Goal: Task Accomplishment & Management: Manage account settings

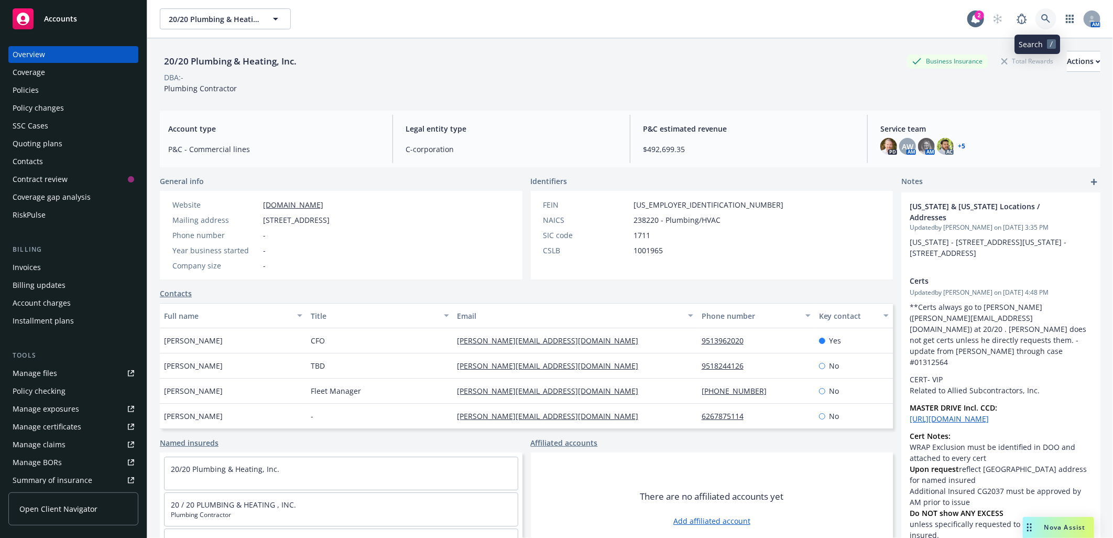
click at [1041, 17] on icon at bounding box center [1045, 18] width 9 height 9
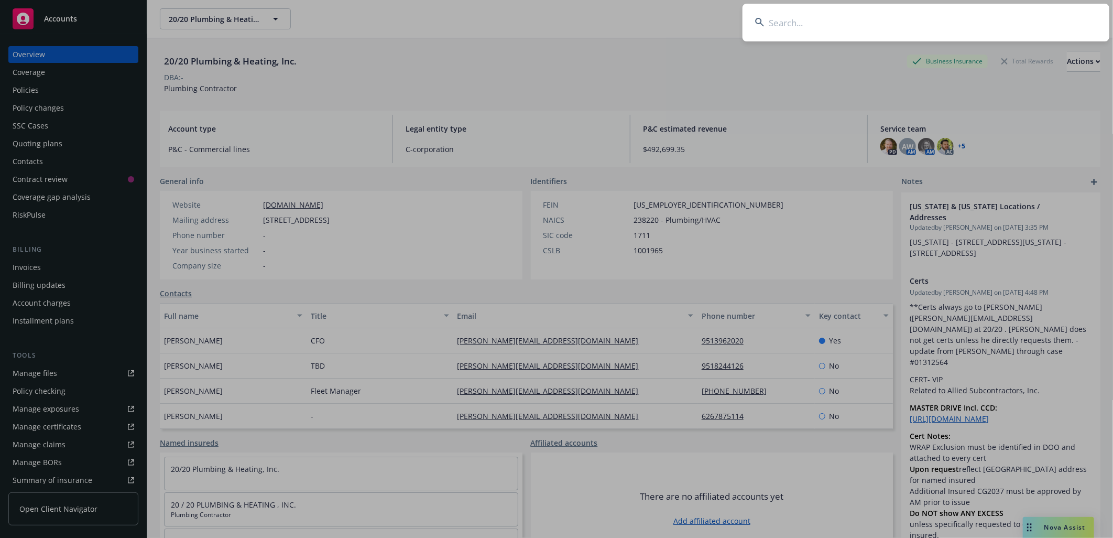
click at [897, 15] on input at bounding box center [925, 23] width 367 height 38
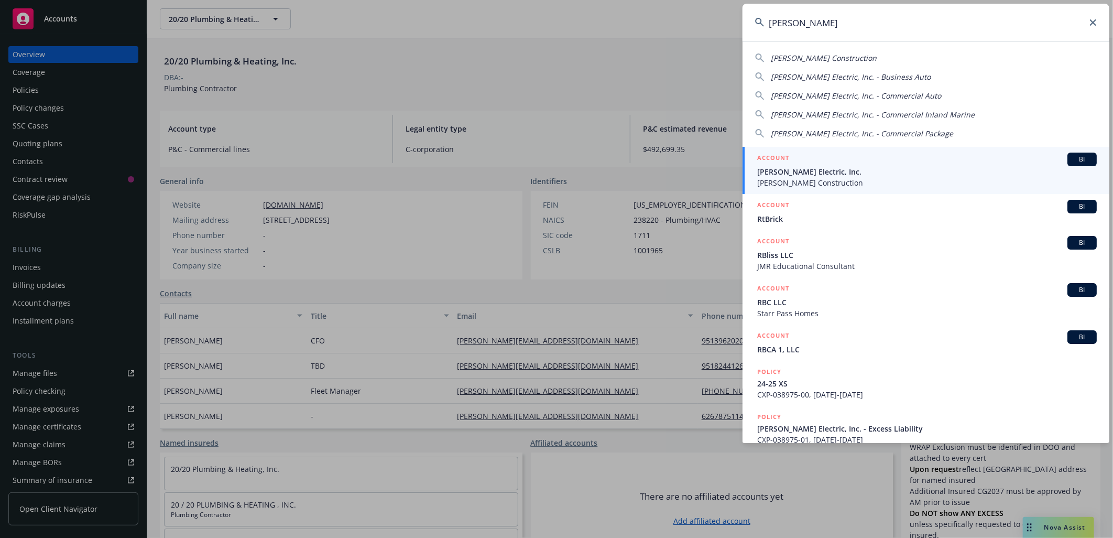
type input "rbt"
click at [777, 169] on span "[PERSON_NAME] Electric, Inc." at bounding box center [926, 171] width 339 height 11
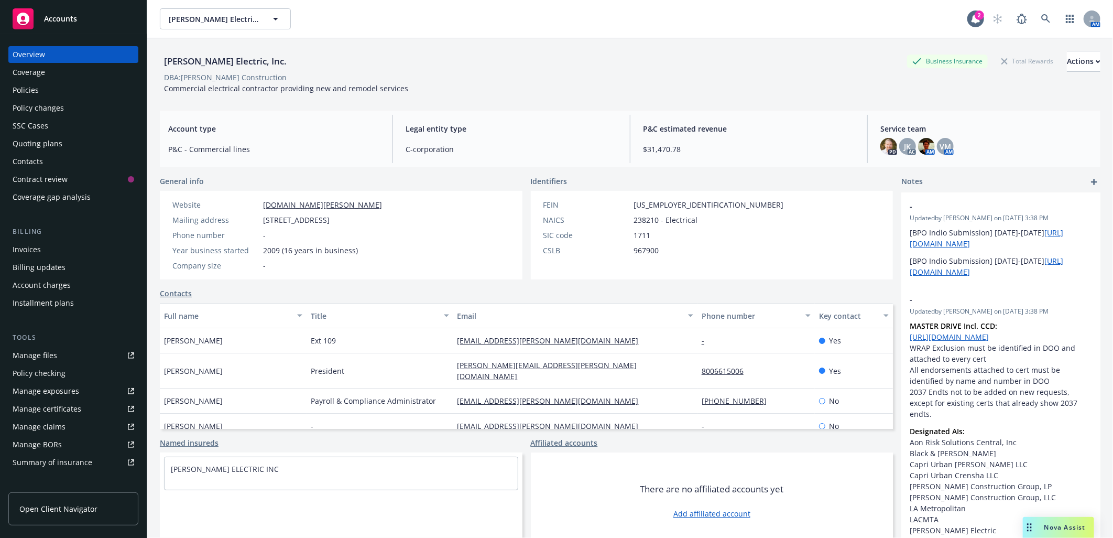
click at [70, 409] on div "Manage certificates" at bounding box center [47, 408] width 69 height 17
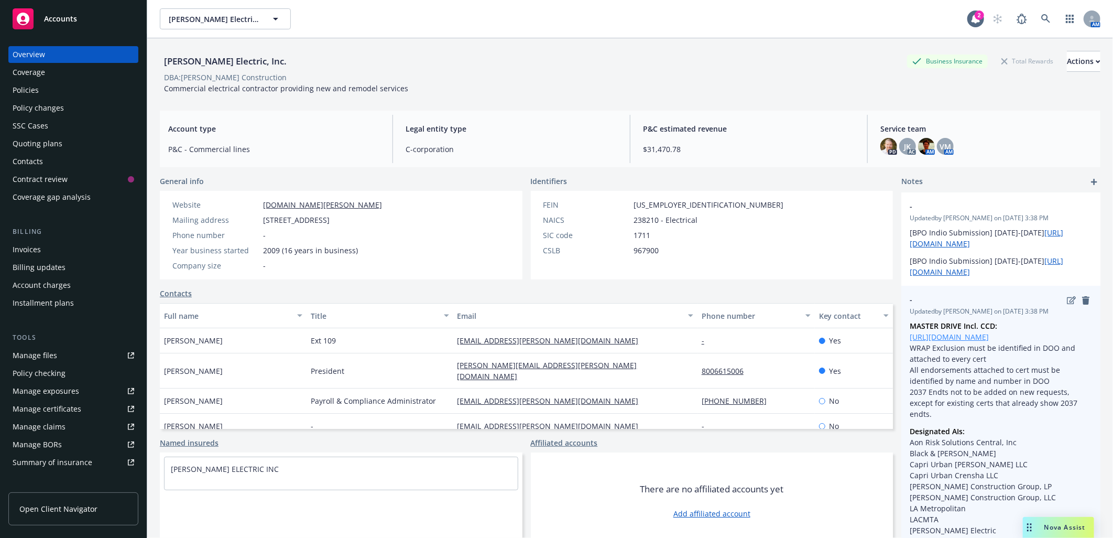
click at [978, 338] on link "https://drive.google.com/drive/folders/1yGYRVI2mctTtipA3uqmOQc_Gpx3PgBDV" at bounding box center [949, 337] width 79 height 10
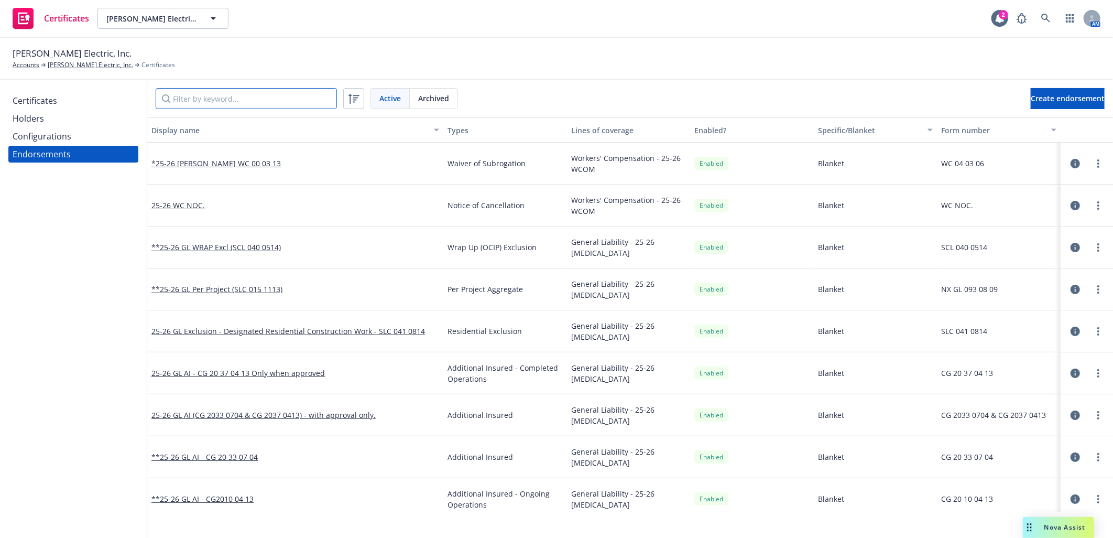
click at [242, 98] on input "Filter by keyword..." at bounding box center [246, 98] width 181 height 21
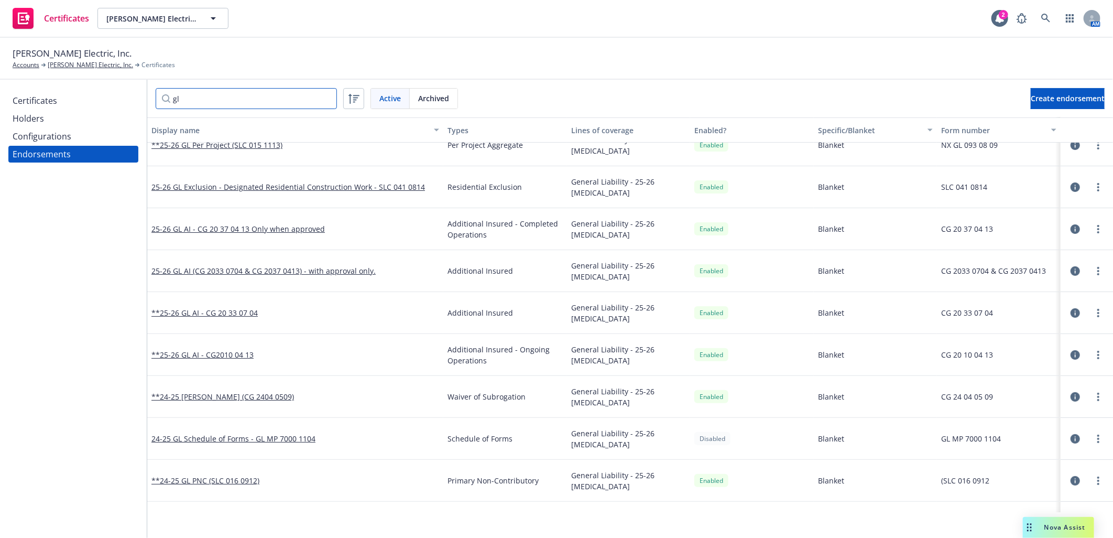
scroll to position [91, 0]
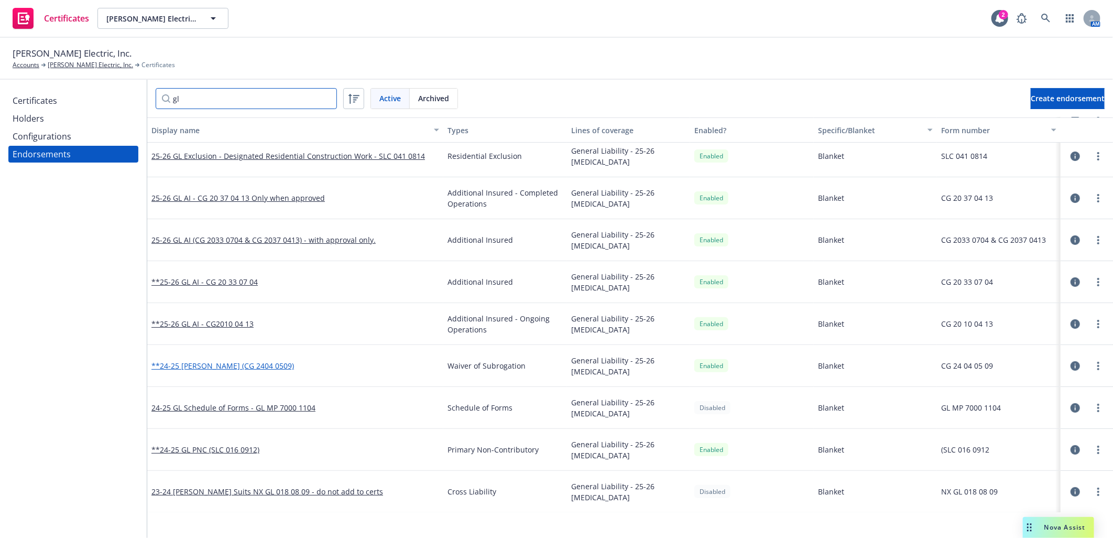
type input "gl"
click at [219, 363] on link "**24-25 GL WOS (CG 2404 0509)" at bounding box center [222, 365] width 143 height 10
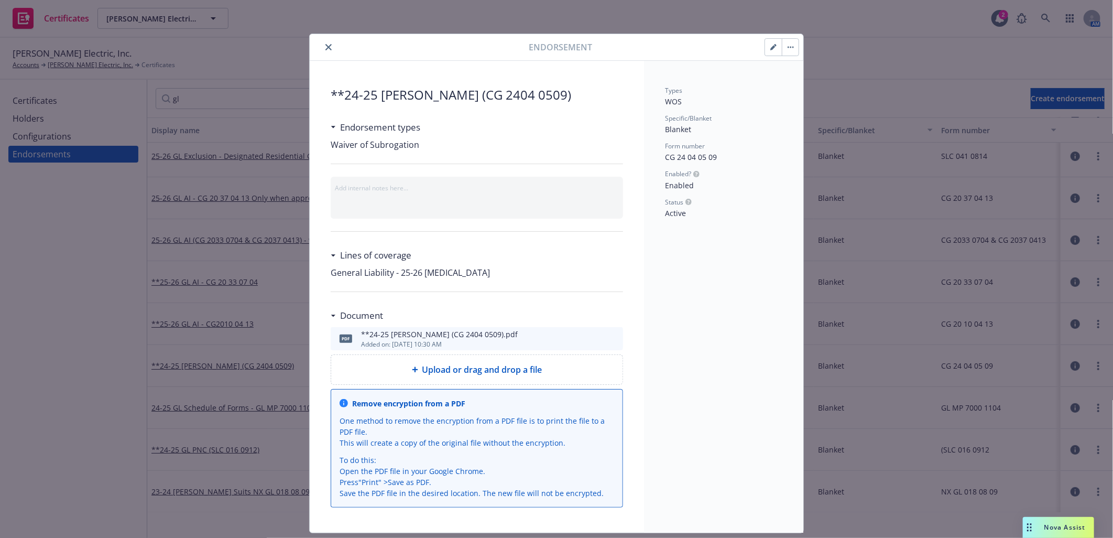
click at [494, 370] on span "Upload or drag and drop a file" at bounding box center [482, 369] width 120 height 13
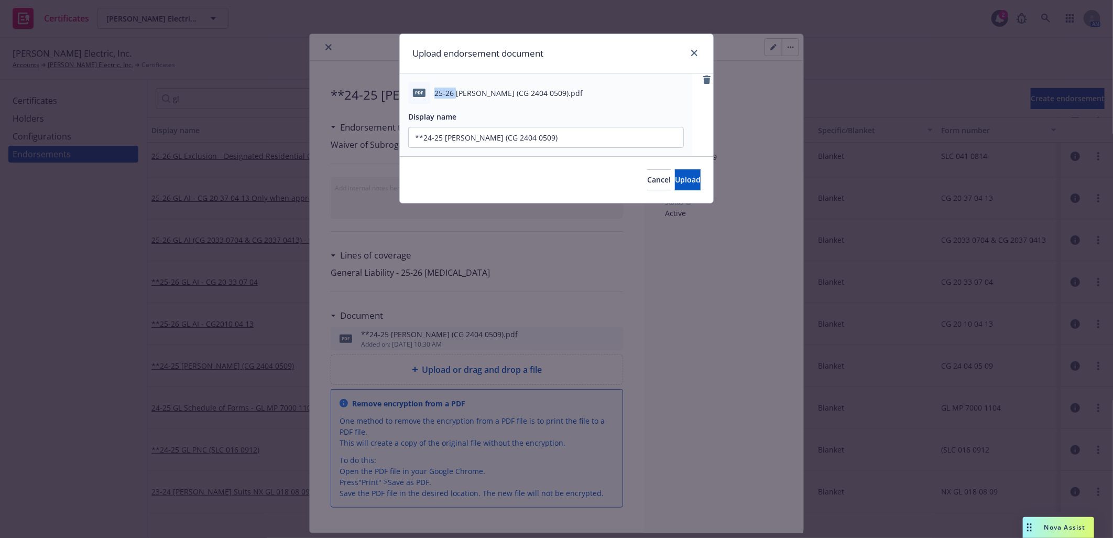
drag, startPoint x: 456, startPoint y: 90, endPoint x: 436, endPoint y: 91, distance: 19.9
click at [436, 91] on span "25-26 GL WOS (CG 2404 0509).pdf" at bounding box center [508, 92] width 148 height 11
copy span "25-26"
drag, startPoint x: 442, startPoint y: 136, endPoint x: 423, endPoint y: 135, distance: 19.4
click at [423, 135] on input "**24-25 GL WOS (CG 2404 0509)" at bounding box center [546, 137] width 275 height 20
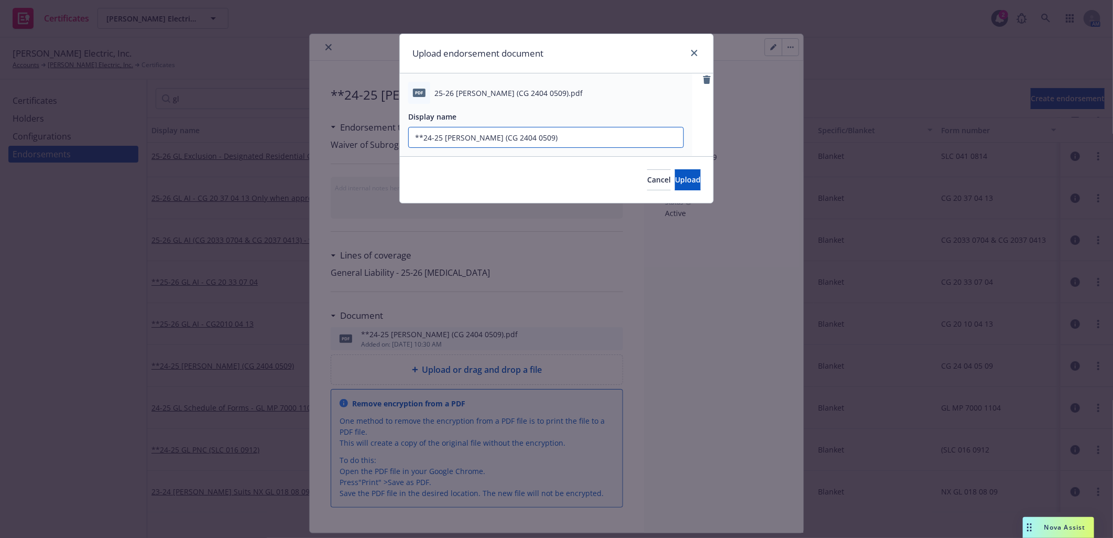
paste input "5-26"
type input "**25-26 GL WOS (CG 2404 0509)"
click at [675, 174] on span "Upload" at bounding box center [688, 179] width 26 height 10
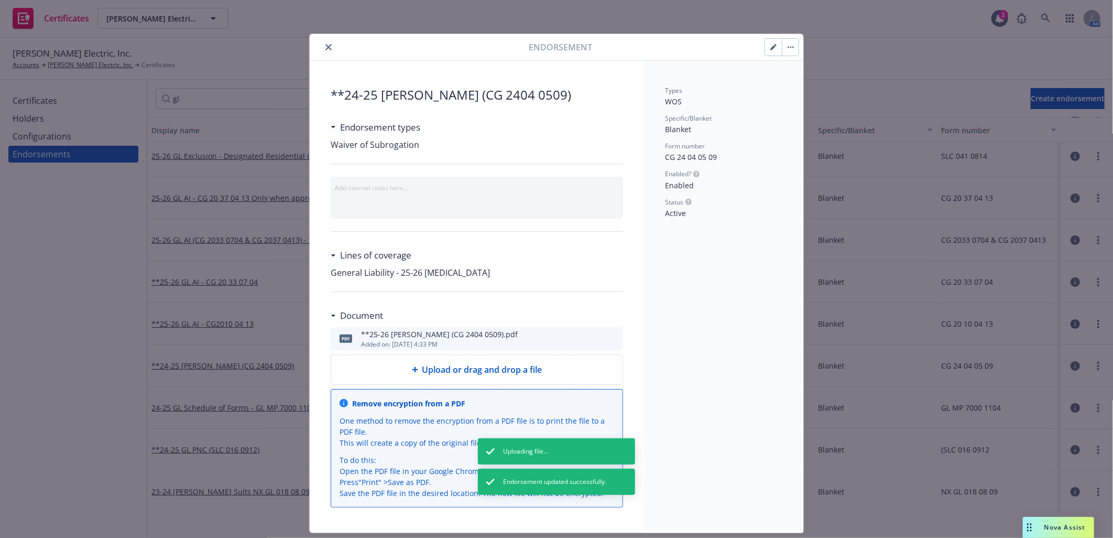
click at [765, 49] on button "button" at bounding box center [773, 47] width 17 height 17
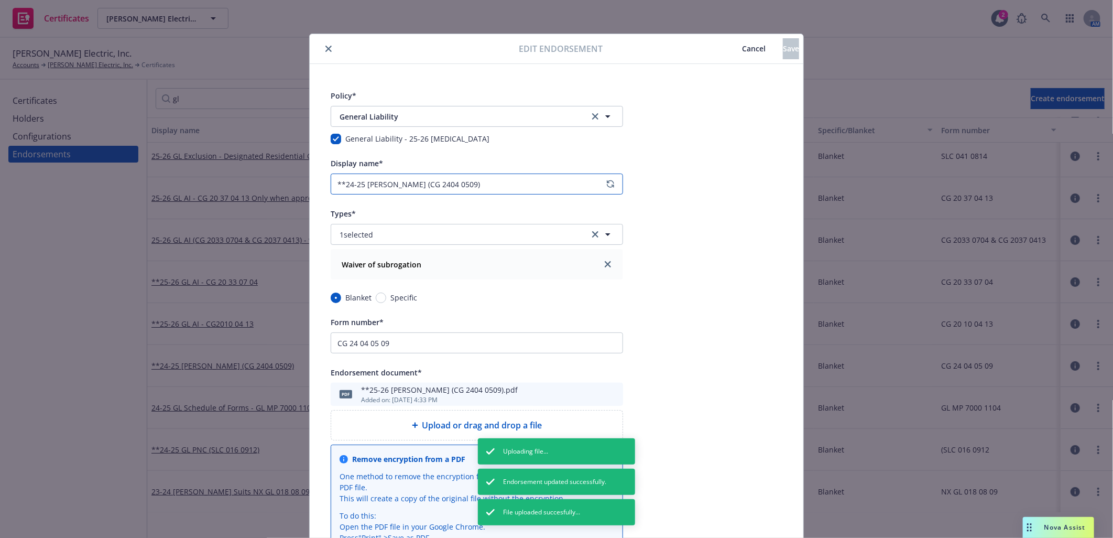
drag, startPoint x: 359, startPoint y: 185, endPoint x: 342, endPoint y: 182, distance: 18.1
click at [342, 182] on input "**24-25 GL WOS (CG 2404 0509)" at bounding box center [477, 183] width 292 height 21
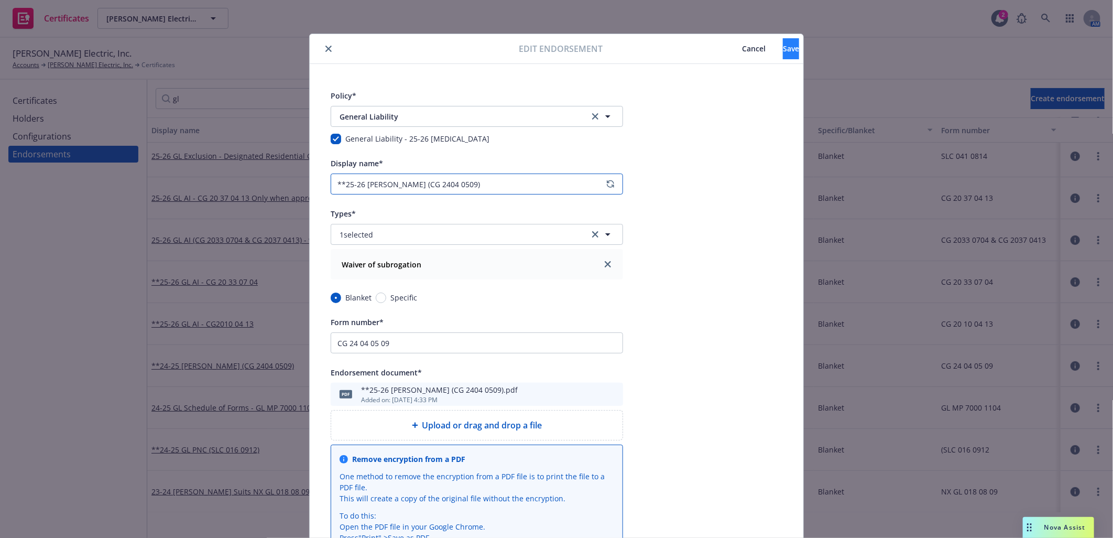
type input "**25-26 GL WOS (CG 2404 0509)"
click at [783, 41] on button "Save" at bounding box center [791, 48] width 16 height 21
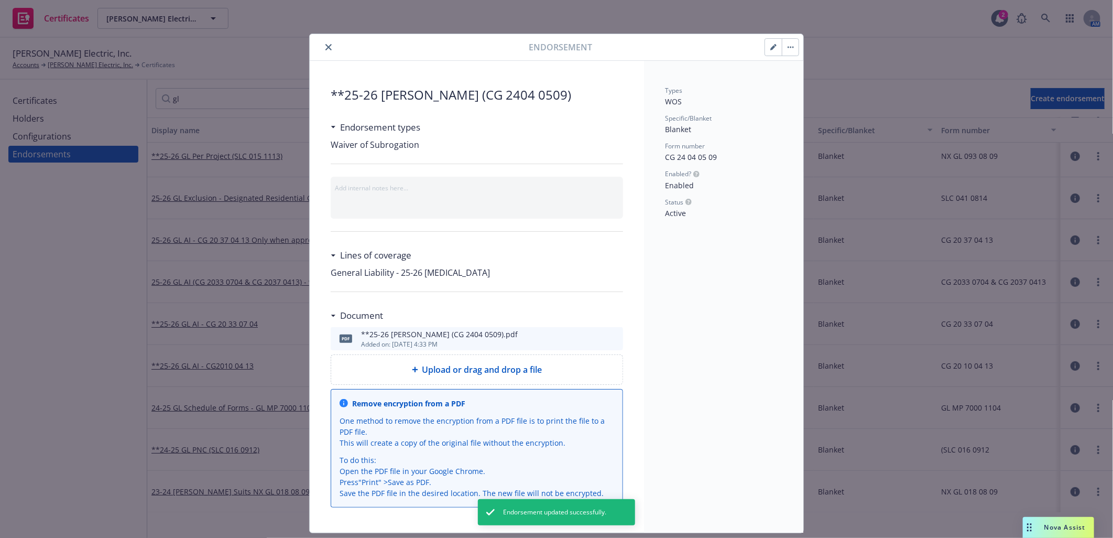
click at [325, 44] on icon "close" at bounding box center [328, 47] width 6 height 6
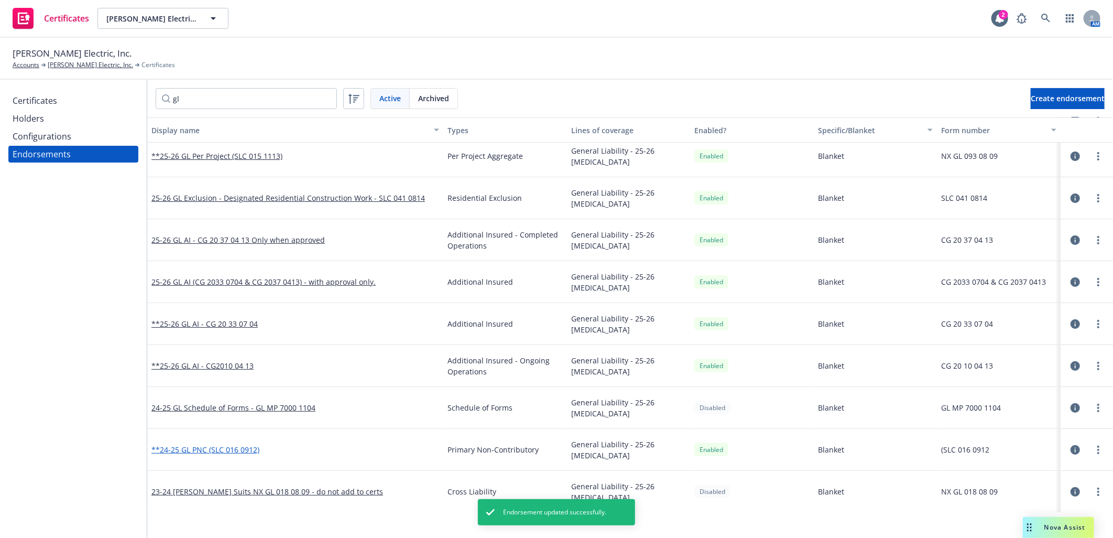
click at [202, 447] on link "**24-25 GL PNC (SLC 016 0912)" at bounding box center [205, 449] width 108 height 10
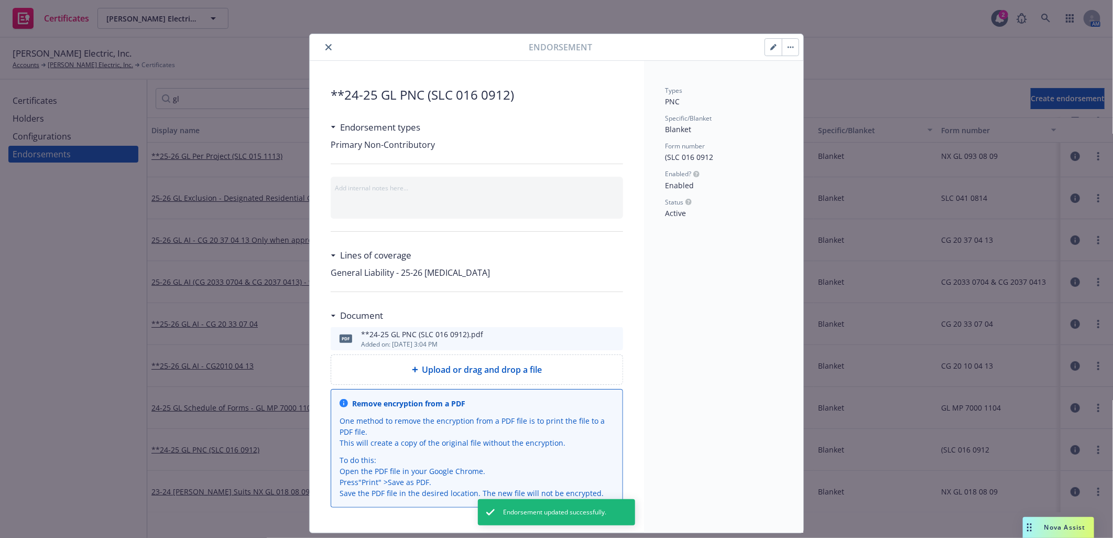
click at [514, 367] on span "Upload or drag and drop a file" at bounding box center [482, 369] width 120 height 13
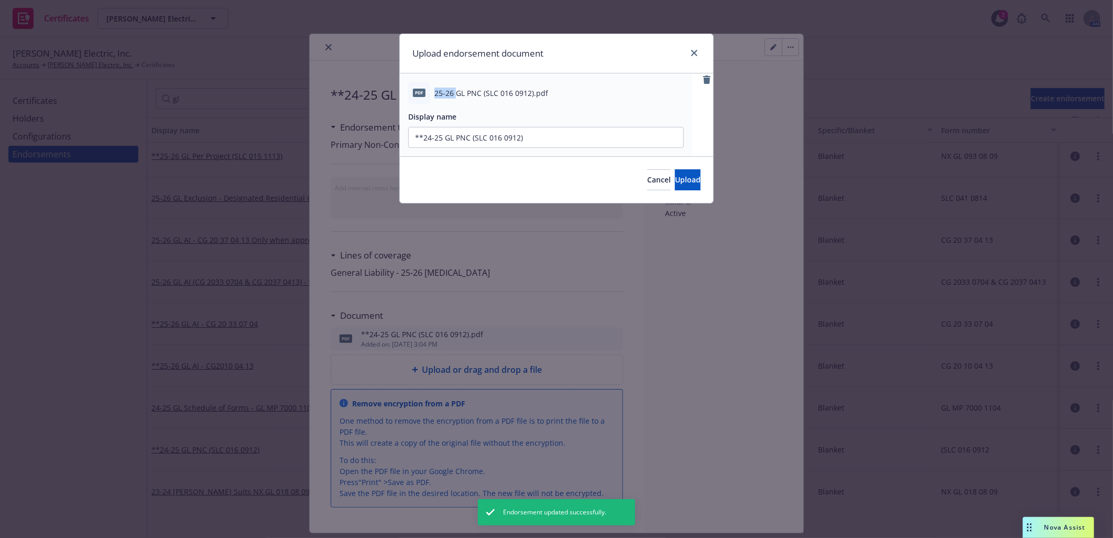
drag, startPoint x: 434, startPoint y: 88, endPoint x: 454, endPoint y: 90, distance: 20.5
click at [454, 90] on span "25-26 GL PNC (SLC 016 0912).pdf" at bounding box center [491, 92] width 114 height 11
copy span "25-26"
drag, startPoint x: 442, startPoint y: 134, endPoint x: 423, endPoint y: 135, distance: 18.9
click at [423, 135] on input "**24-25 GL PNC (SLC 016 0912)" at bounding box center [546, 137] width 275 height 20
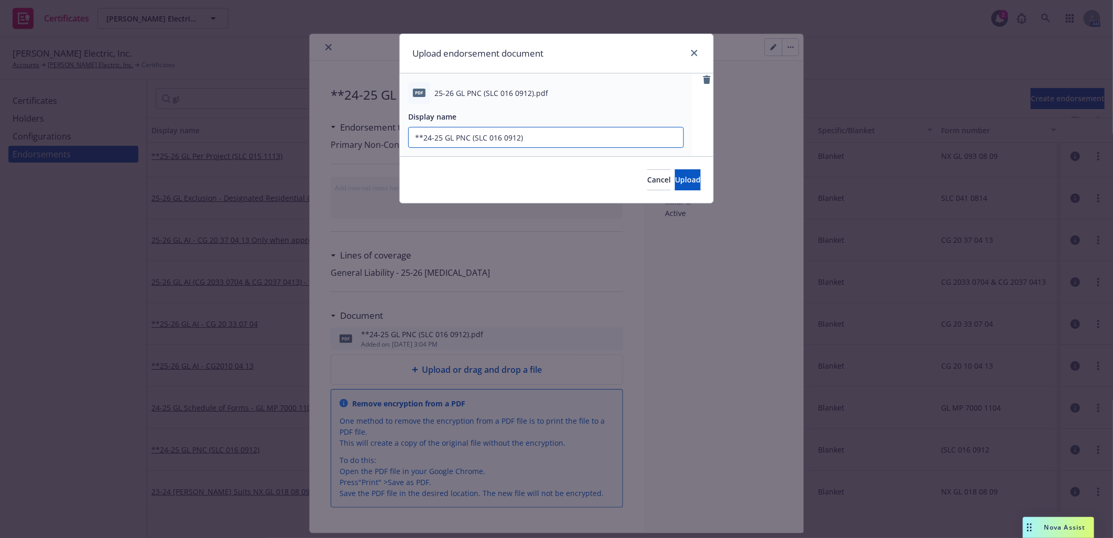
paste input "5-26"
type input "**25-26 GL PNC (SLC 016 0912)"
click at [675, 184] on button "Upload" at bounding box center [688, 179] width 26 height 21
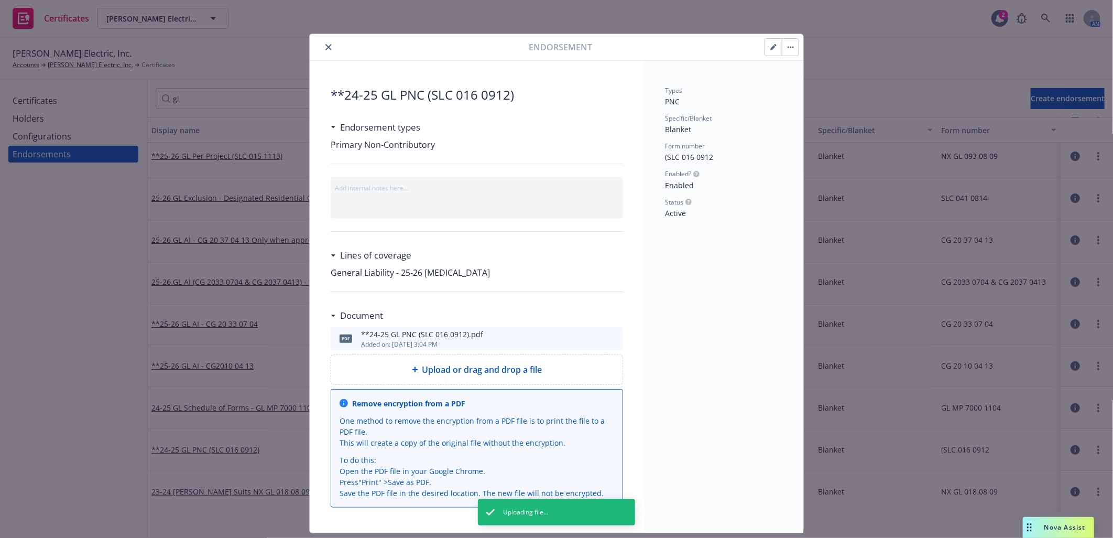
click at [765, 43] on button "button" at bounding box center [773, 47] width 17 height 17
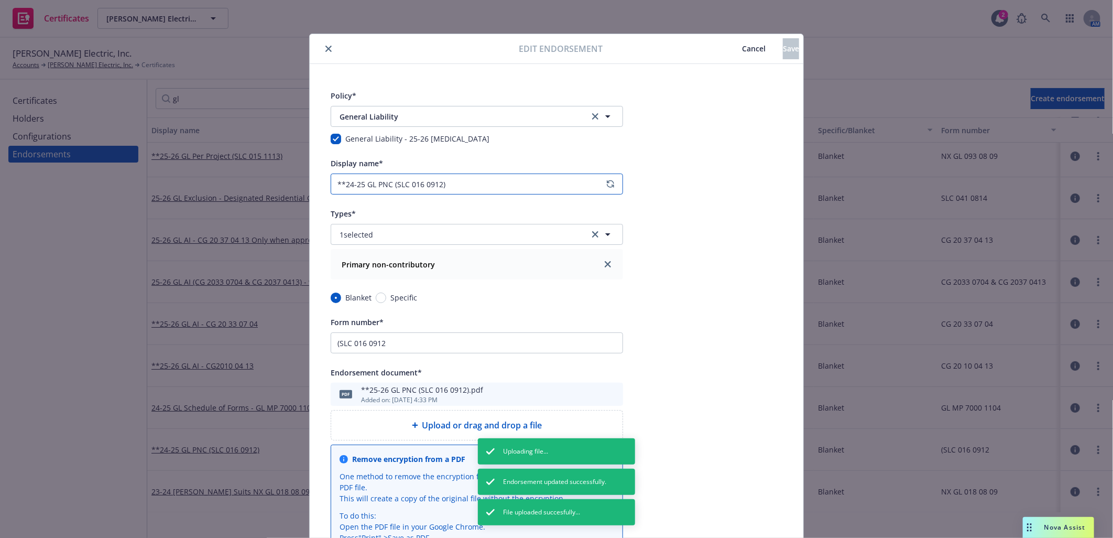
drag, startPoint x: 358, startPoint y: 185, endPoint x: 347, endPoint y: 183, distance: 11.1
click at [347, 183] on input "**24-25 GL PNC (SLC 016 0912)" at bounding box center [477, 183] width 292 height 21
drag, startPoint x: 358, startPoint y: 184, endPoint x: 343, endPoint y: 183, distance: 15.7
click at [343, 183] on input "**24-25 GL PNC (SLC 016 0912)" at bounding box center [477, 183] width 292 height 21
paste input "5-26"
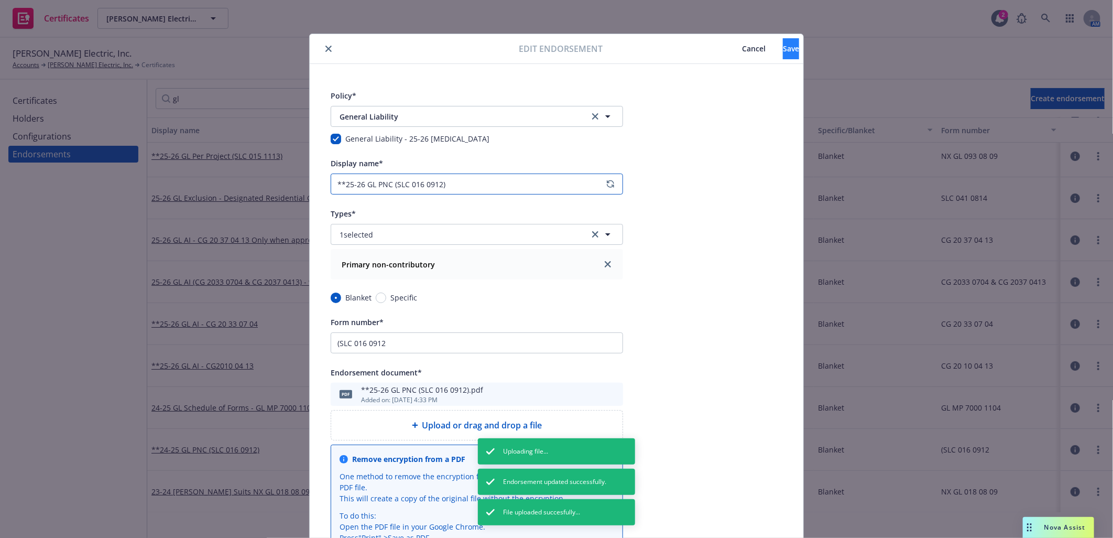
type input "**25-26 GL PNC (SLC 016 0912)"
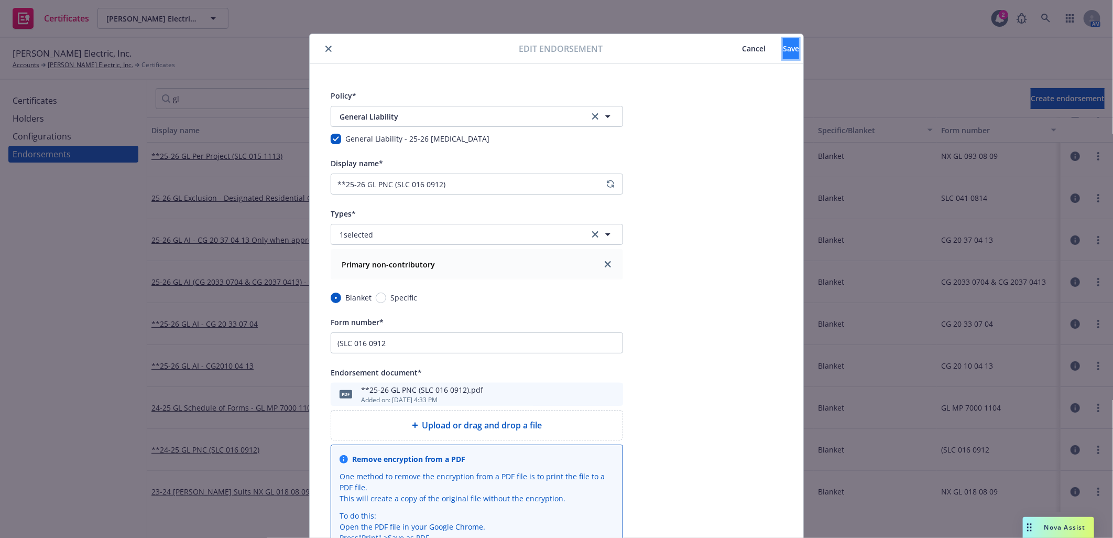
click at [783, 49] on span "Save" at bounding box center [791, 48] width 16 height 10
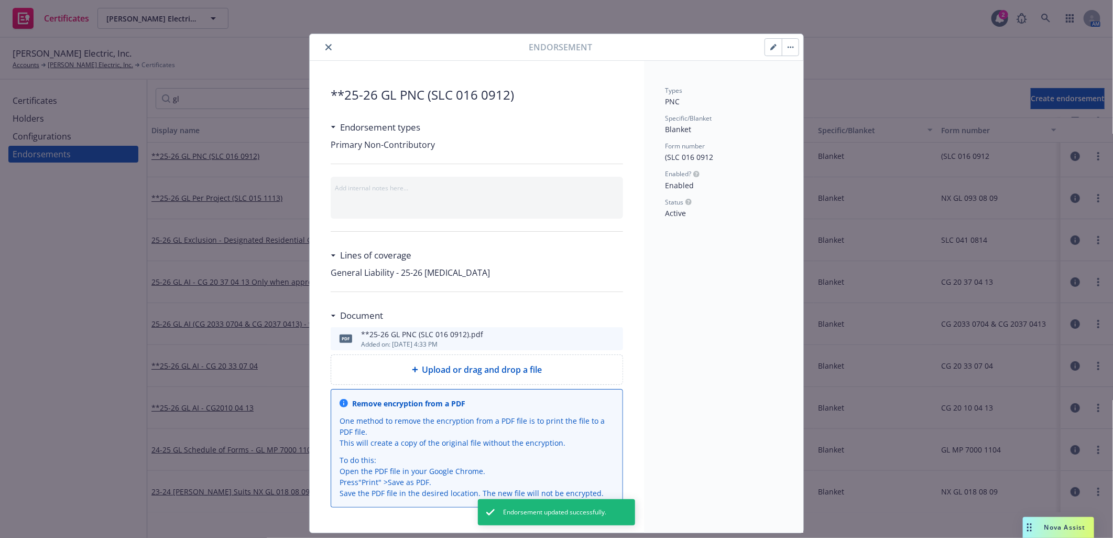
click at [325, 44] on icon "close" at bounding box center [328, 47] width 6 height 6
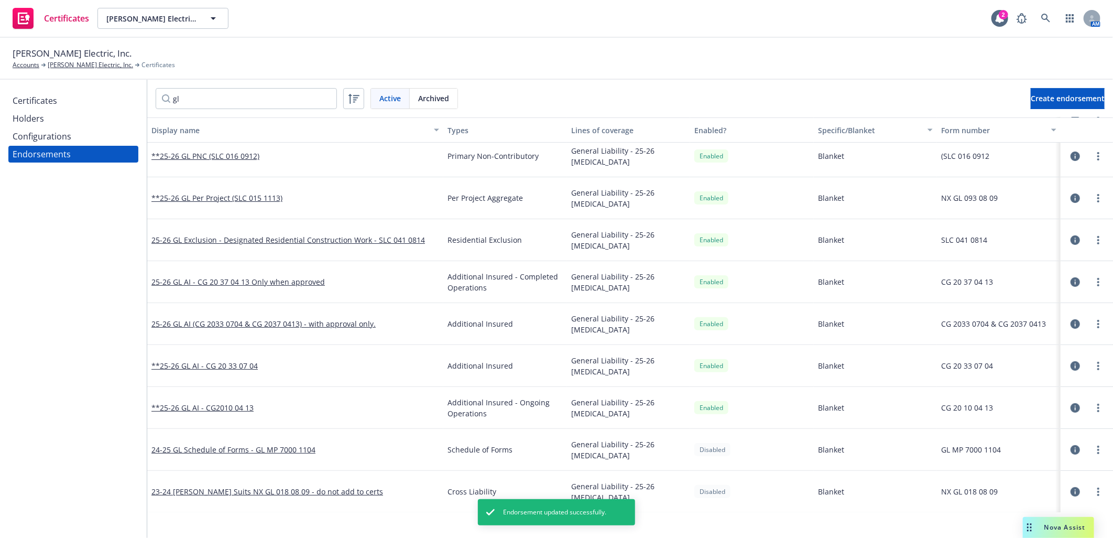
click at [63, 308] on div "Certificates Holders Configurations Endorsements" at bounding box center [73, 309] width 147 height 458
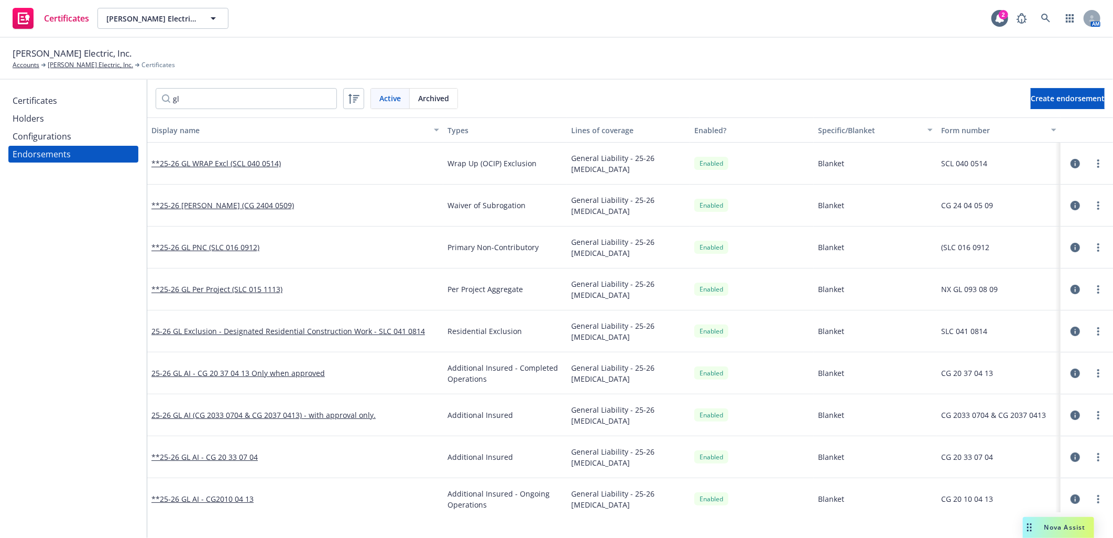
click at [58, 136] on div "Configurations" at bounding box center [42, 136] width 59 height 17
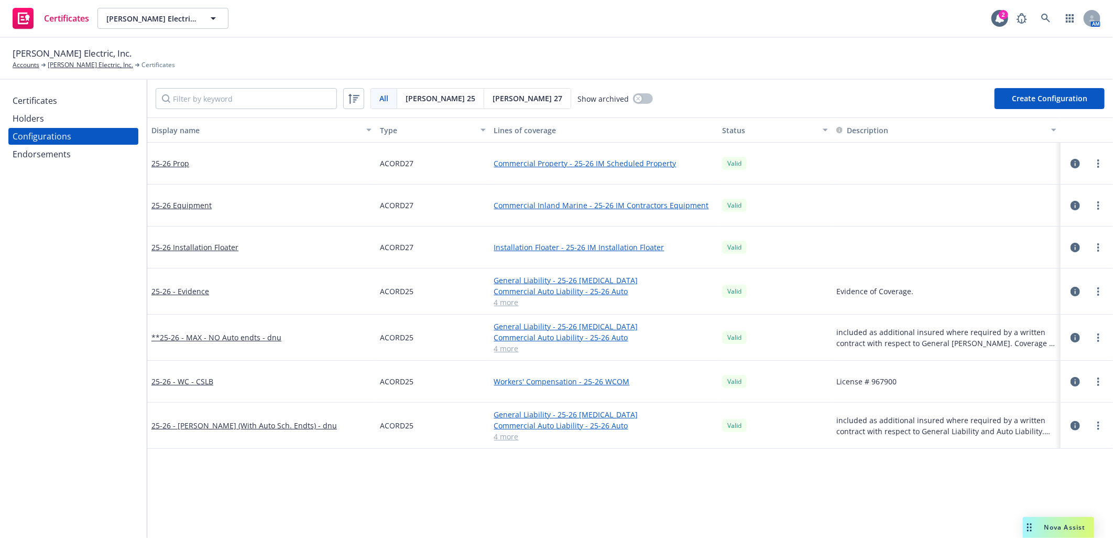
click at [421, 101] on span "Acord 25" at bounding box center [441, 98] width 70 height 11
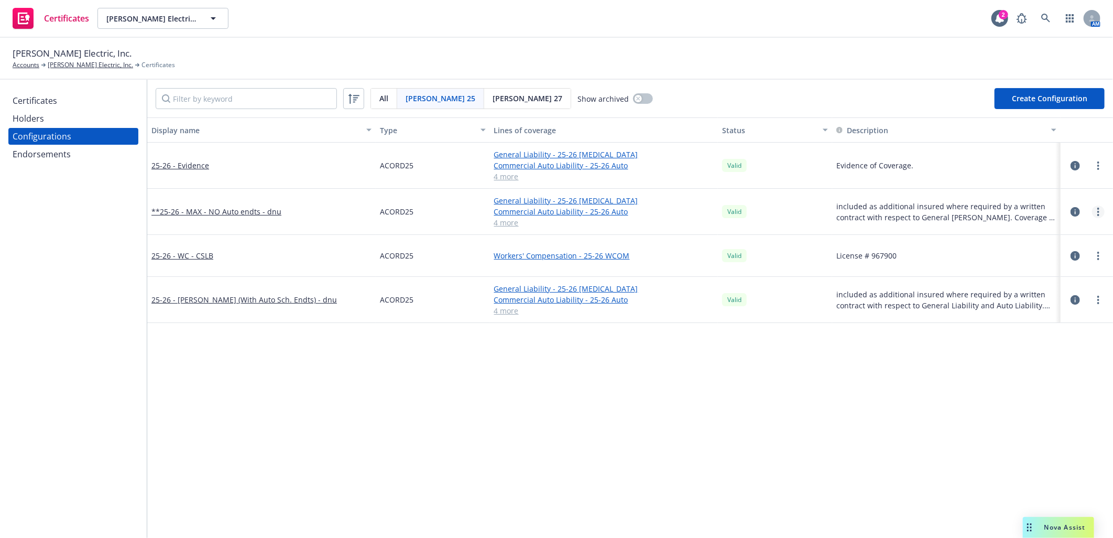
click at [1092, 210] on link "more" at bounding box center [1098, 211] width 13 height 13
click at [1037, 333] on link "Preview an ACORD" at bounding box center [1037, 337] width 115 height 21
click at [1092, 213] on link "more" at bounding box center [1098, 211] width 13 height 13
click at [1016, 319] on link "Regenerate all certificates" at bounding box center [1037, 316] width 115 height 21
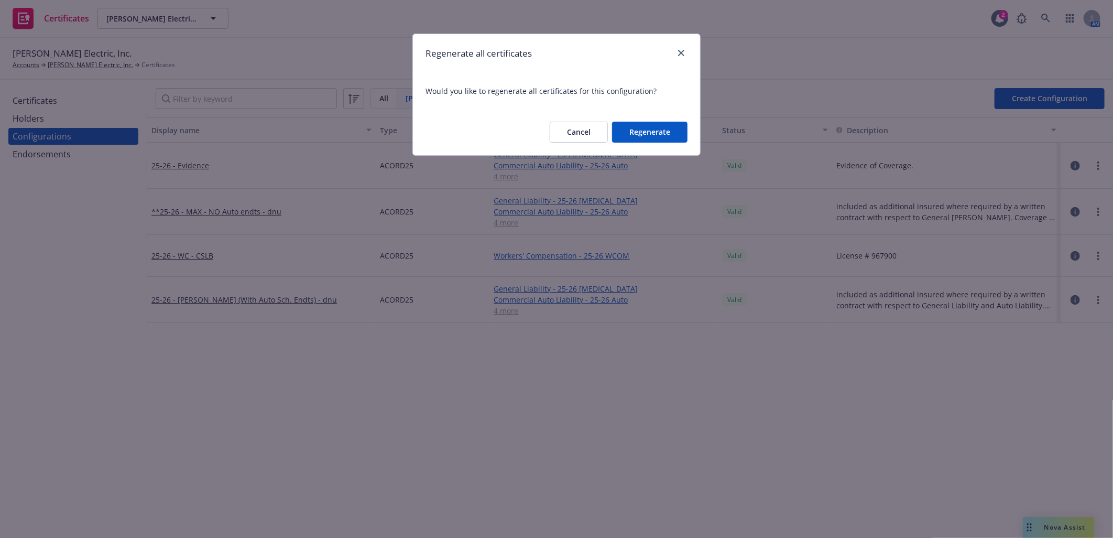
click at [648, 128] on button "Regenerate" at bounding box center [649, 132] width 75 height 21
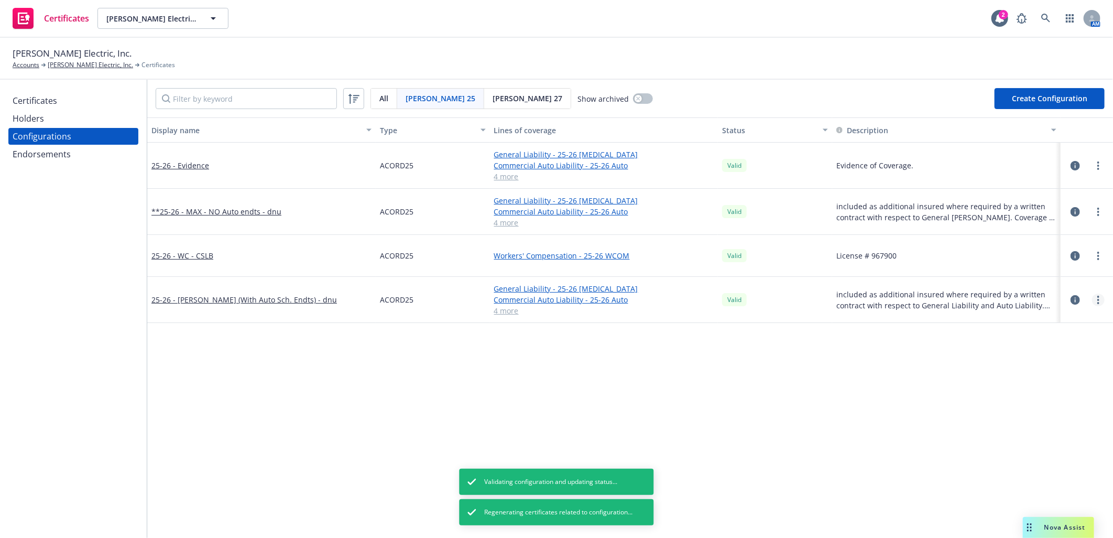
click at [1097, 299] on circle "more" at bounding box center [1098, 300] width 2 height 2
click at [1028, 428] on link "Preview an ACORD" at bounding box center [1037, 425] width 115 height 21
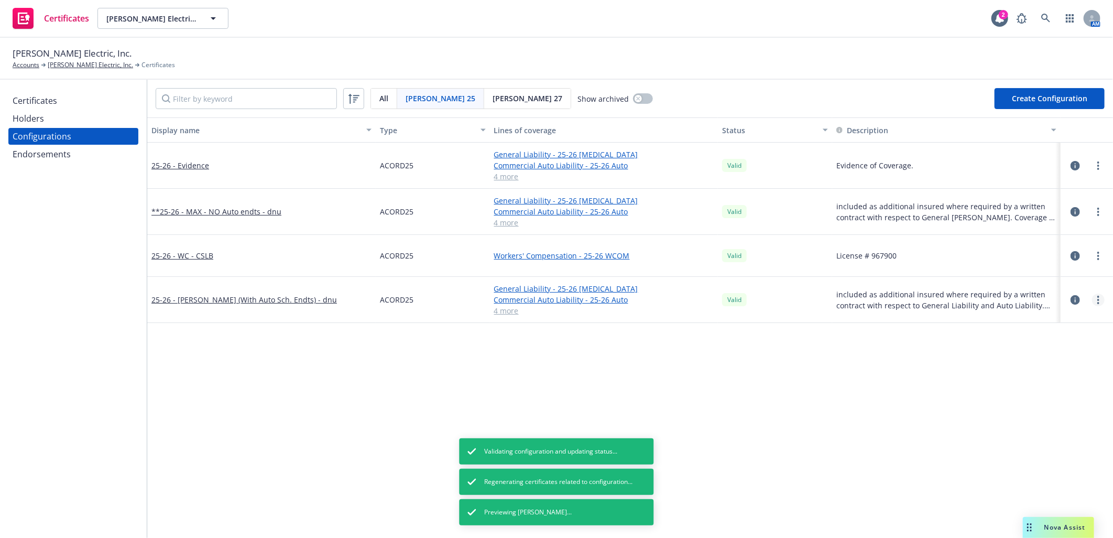
click at [1097, 298] on icon "more" at bounding box center [1098, 299] width 2 height 8
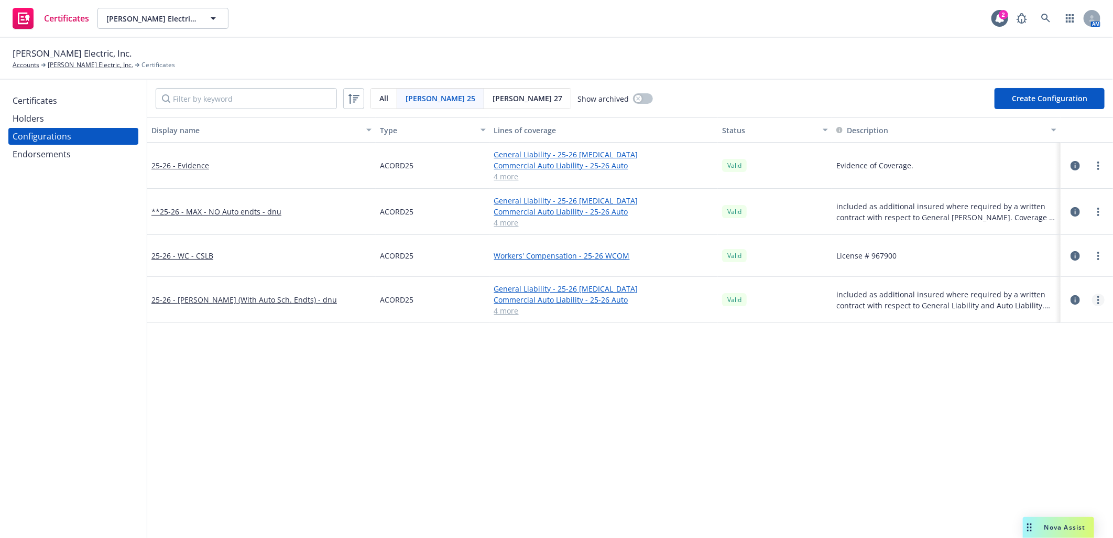
click at [1092, 301] on link "more" at bounding box center [1098, 299] width 13 height 13
click at [1037, 423] on link "Preview an ACORD" at bounding box center [1037, 425] width 115 height 21
click at [1097, 297] on icon "more" at bounding box center [1098, 299] width 2 height 8
click at [1018, 406] on link "Regenerate all certificates" at bounding box center [1037, 405] width 115 height 21
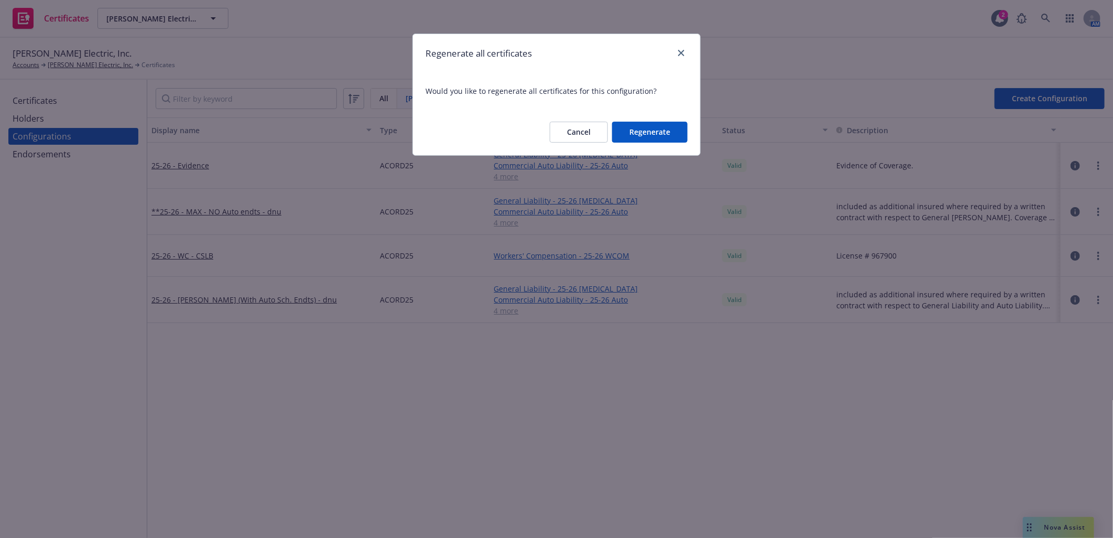
click at [636, 128] on button "Regenerate" at bounding box center [649, 132] width 75 height 21
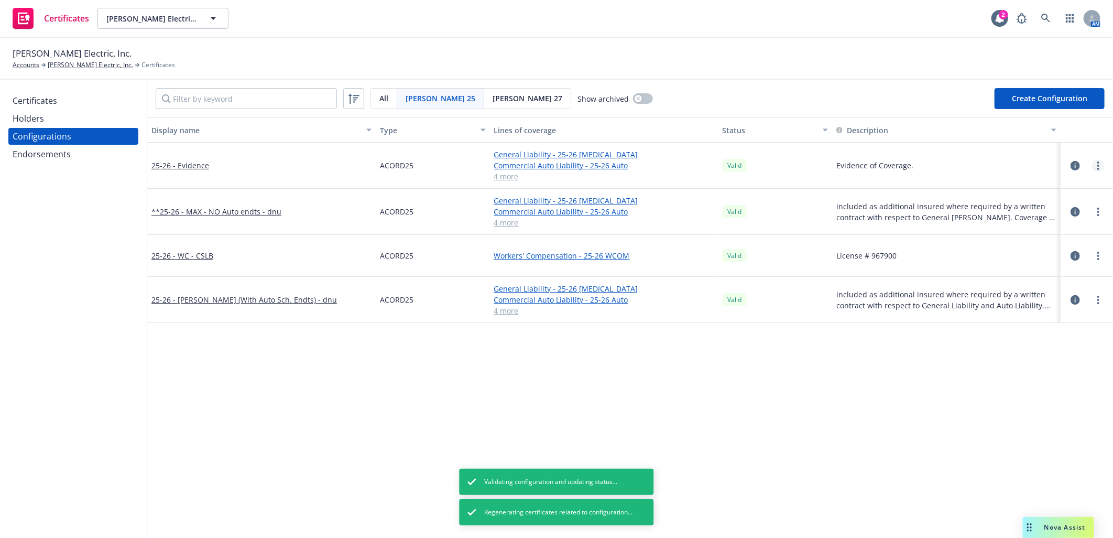
click at [1097, 163] on icon "more" at bounding box center [1098, 165] width 2 height 8
click at [1025, 270] on link "Regenerate all certificates" at bounding box center [1037, 270] width 115 height 21
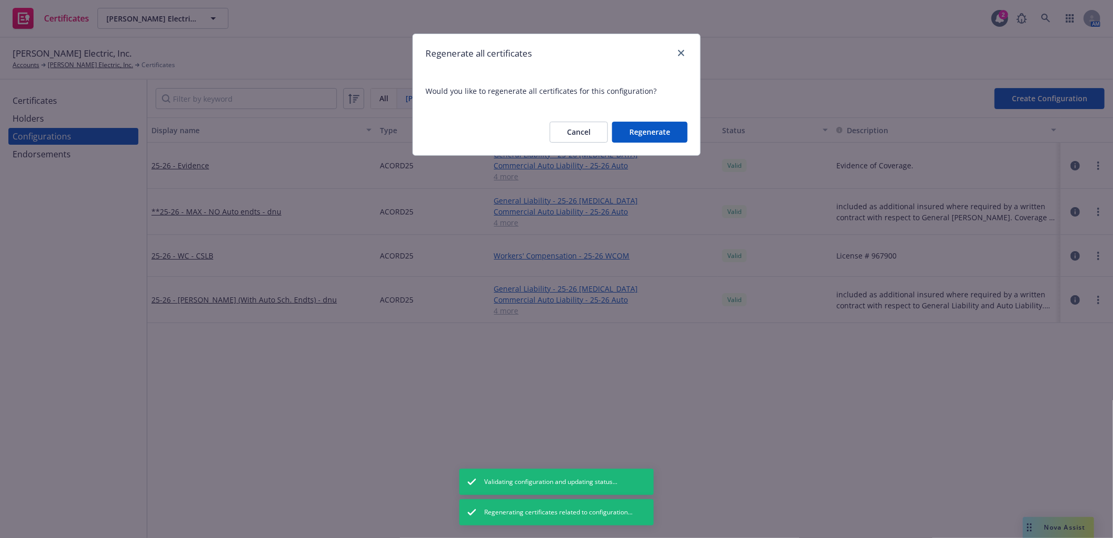
click at [667, 129] on button "Regenerate" at bounding box center [649, 132] width 75 height 21
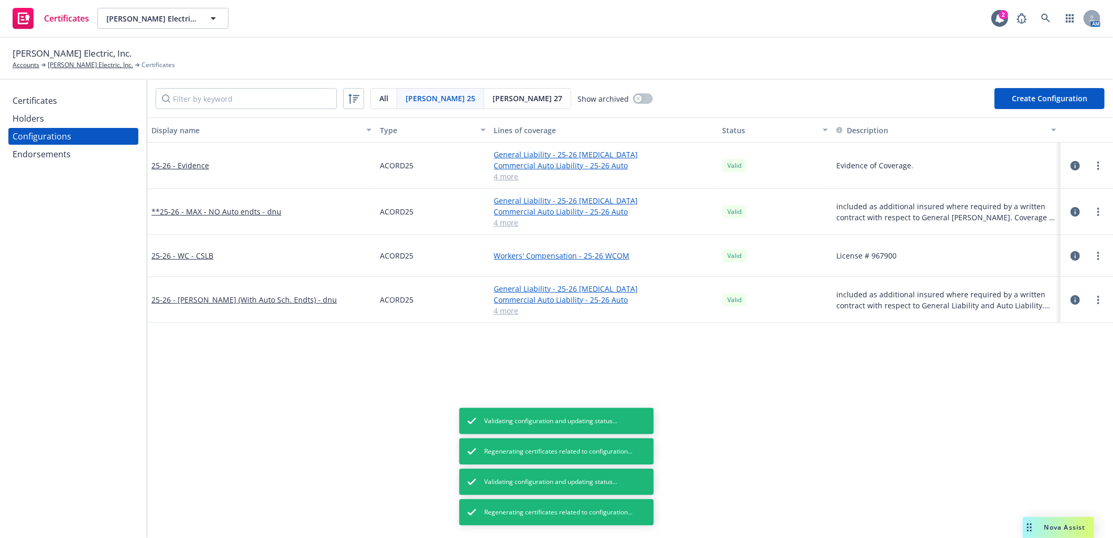
click at [1092, 256] on link "more" at bounding box center [1098, 255] width 13 height 13
click at [1013, 358] on link "Regenerate all certificates" at bounding box center [1037, 360] width 115 height 21
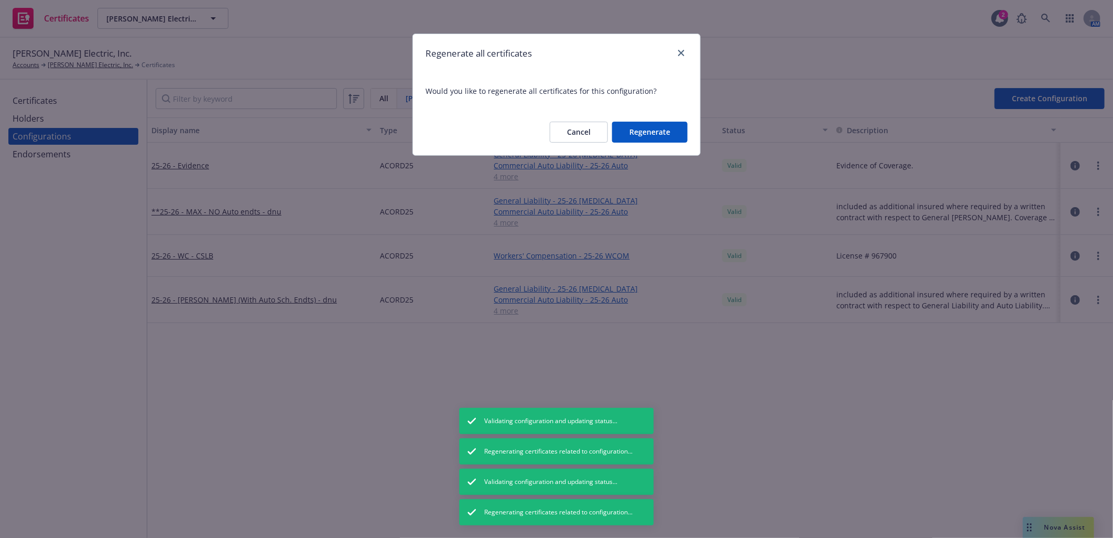
click at [634, 135] on button "Regenerate" at bounding box center [649, 132] width 75 height 21
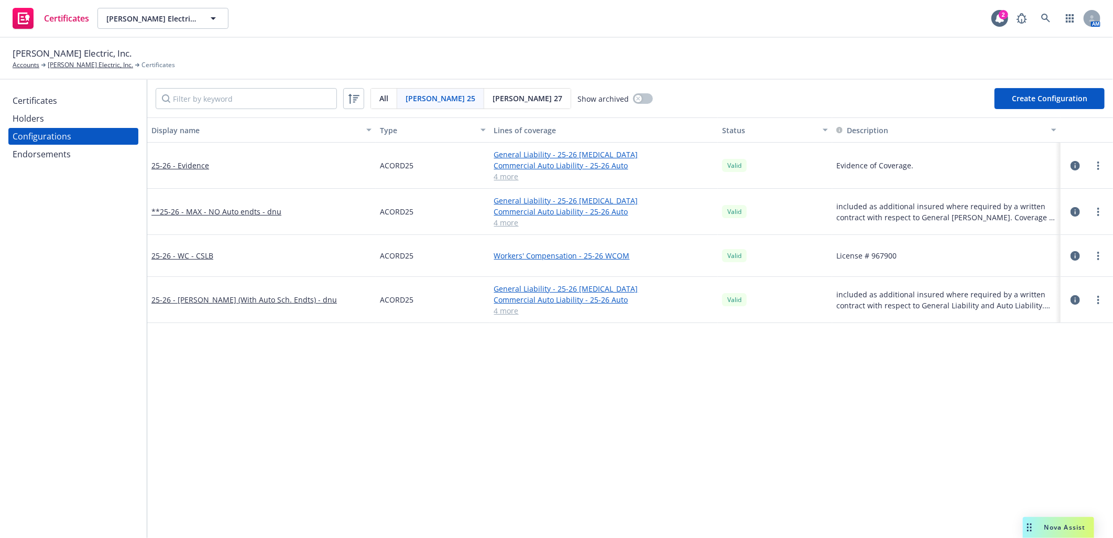
click at [35, 123] on div "Holders" at bounding box center [28, 118] width 31 height 17
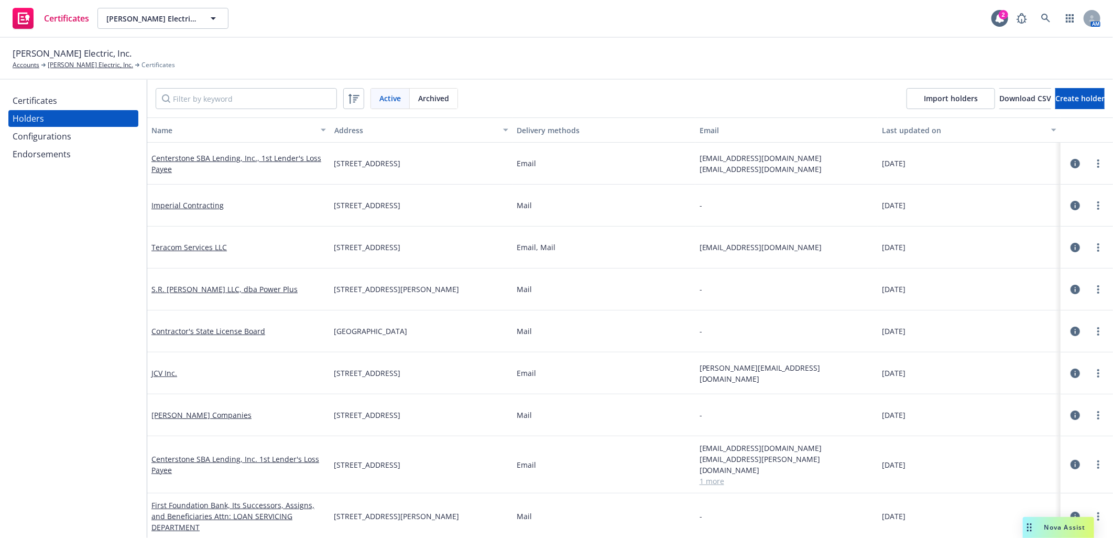
click at [39, 102] on div "Certificates" at bounding box center [35, 100] width 45 height 17
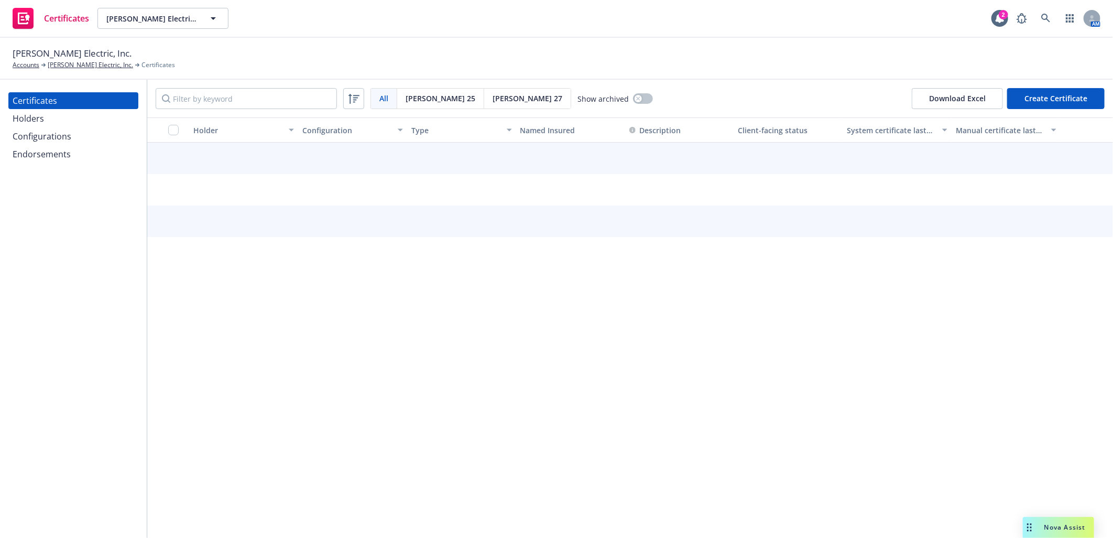
click at [46, 135] on div "Configurations" at bounding box center [42, 136] width 59 height 17
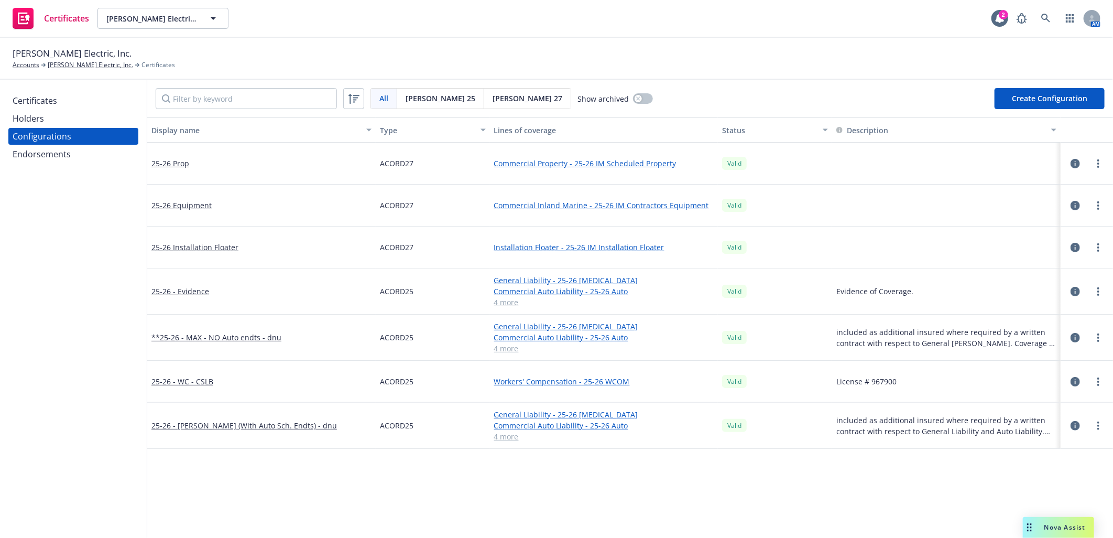
click at [40, 98] on div "Certificates" at bounding box center [35, 100] width 45 height 17
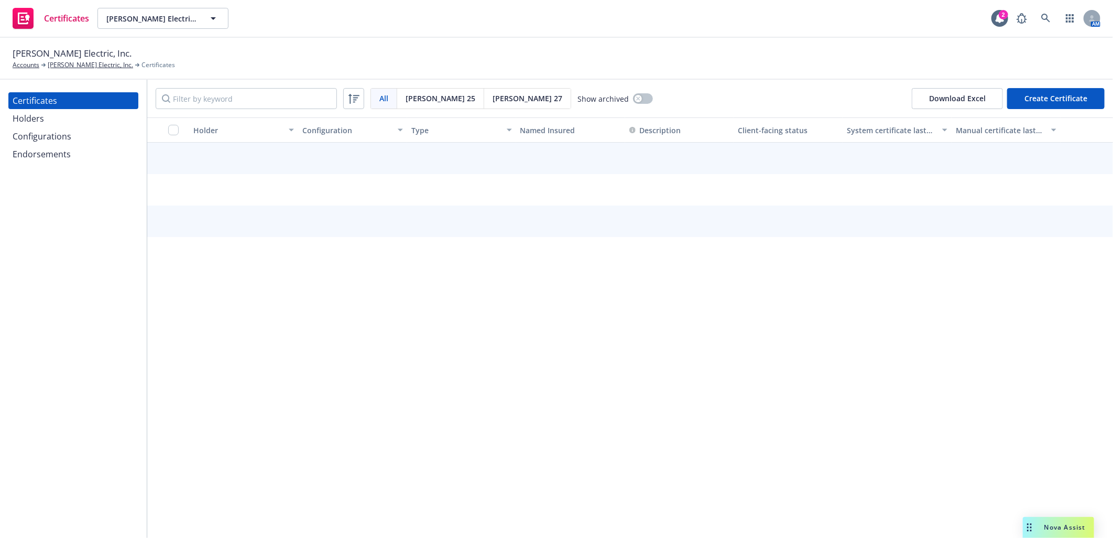
click at [420, 93] on span "Acord 25" at bounding box center [441, 98] width 70 height 11
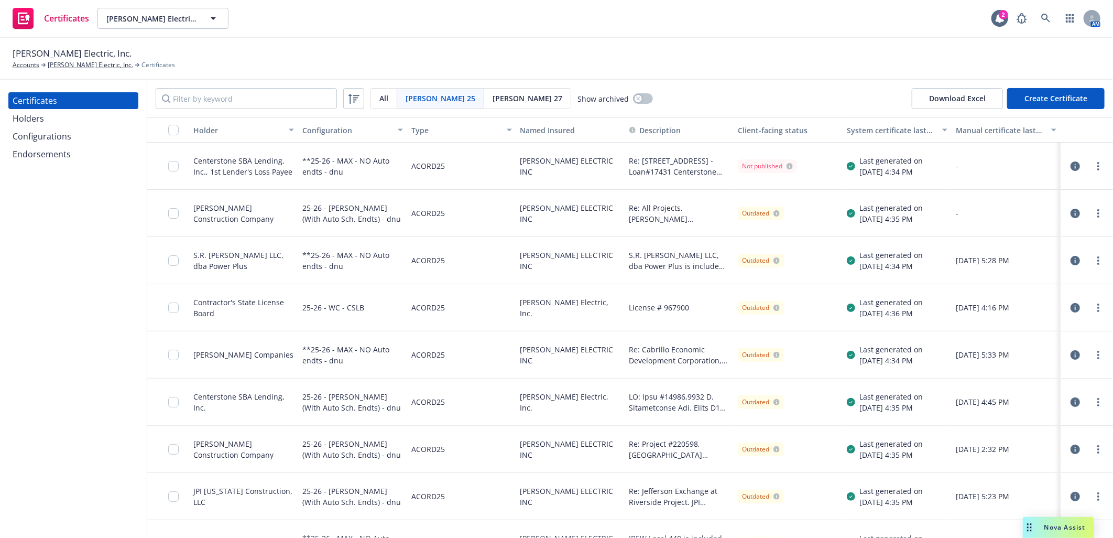
click at [432, 94] on span "Acord 25" at bounding box center [441, 98] width 70 height 11
click at [46, 131] on div "Configurations" at bounding box center [42, 136] width 59 height 17
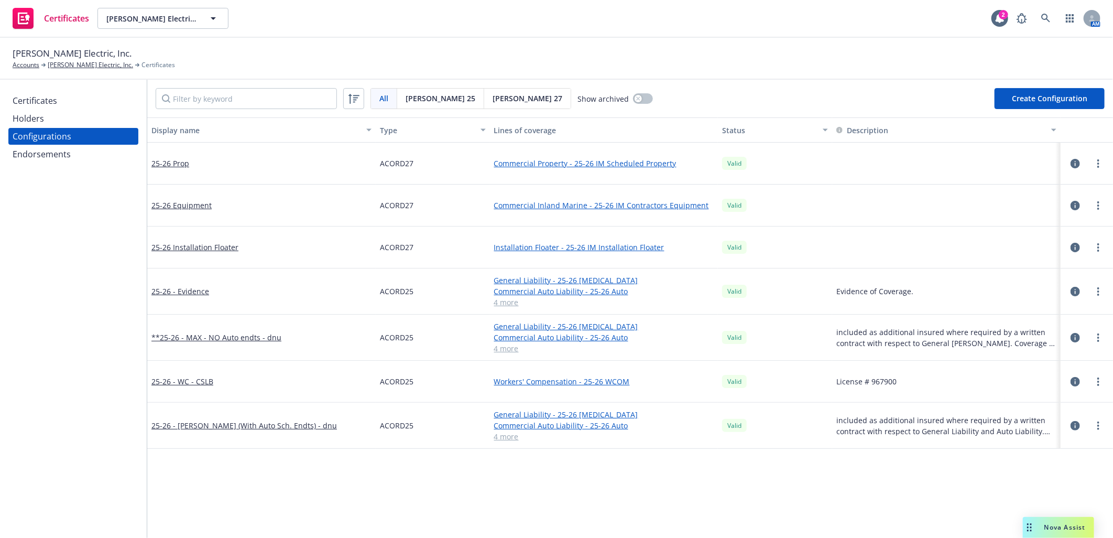
click at [421, 93] on span "Acord 25" at bounding box center [441, 98] width 70 height 11
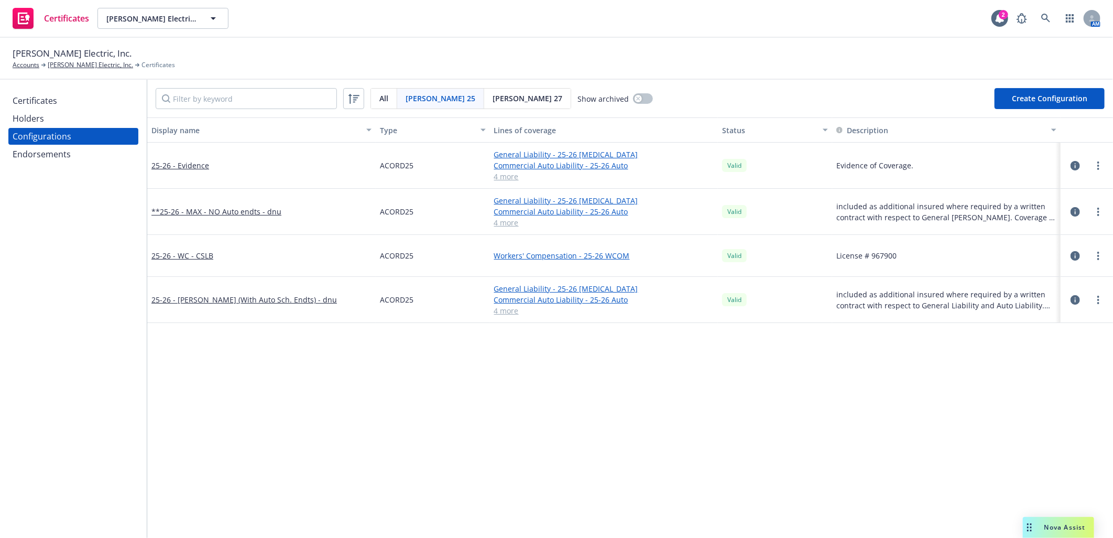
click at [1070, 209] on icon "button" at bounding box center [1074, 211] width 9 height 9
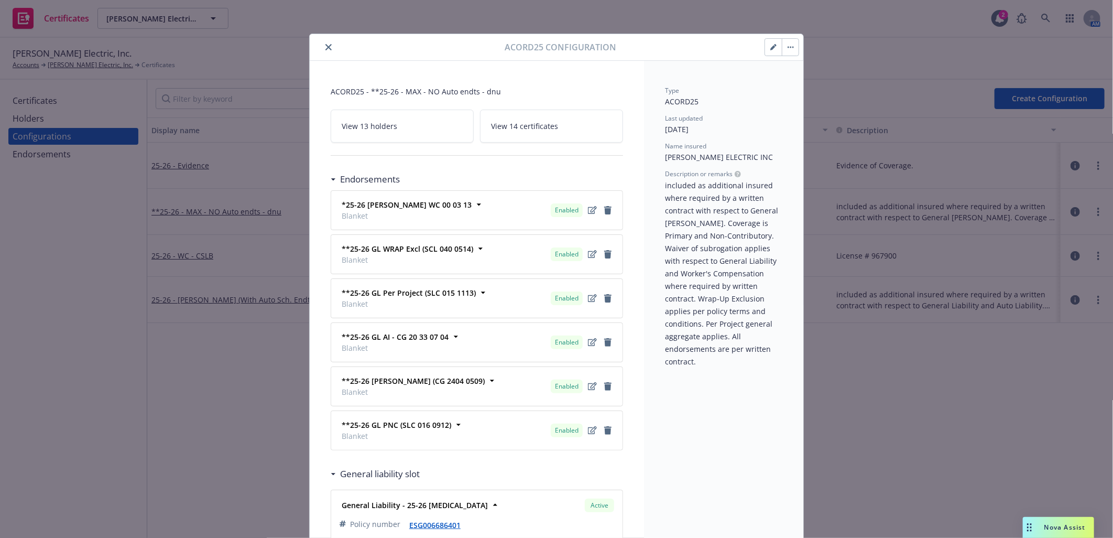
click at [765, 46] on button "button" at bounding box center [773, 47] width 17 height 17
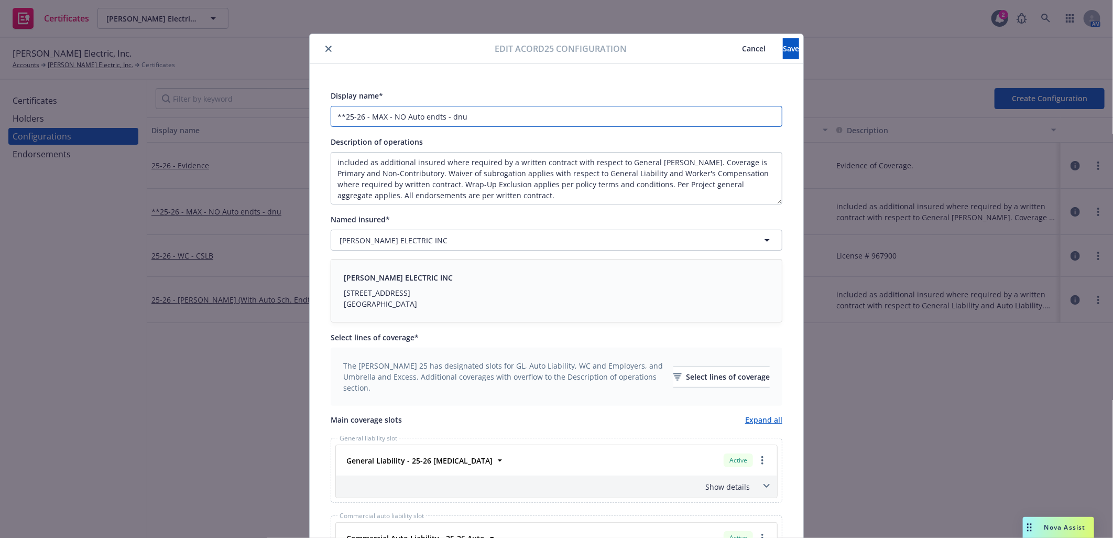
drag, startPoint x: 444, startPoint y: 113, endPoint x: 503, endPoint y: 117, distance: 59.8
click at [503, 117] on input "**25-26 - MAX - NO Auto endts - dnu" at bounding box center [557, 116] width 452 height 21
type input "**25-26 - MAX - NO Auto endts"
click at [783, 49] on span "Save" at bounding box center [791, 48] width 16 height 10
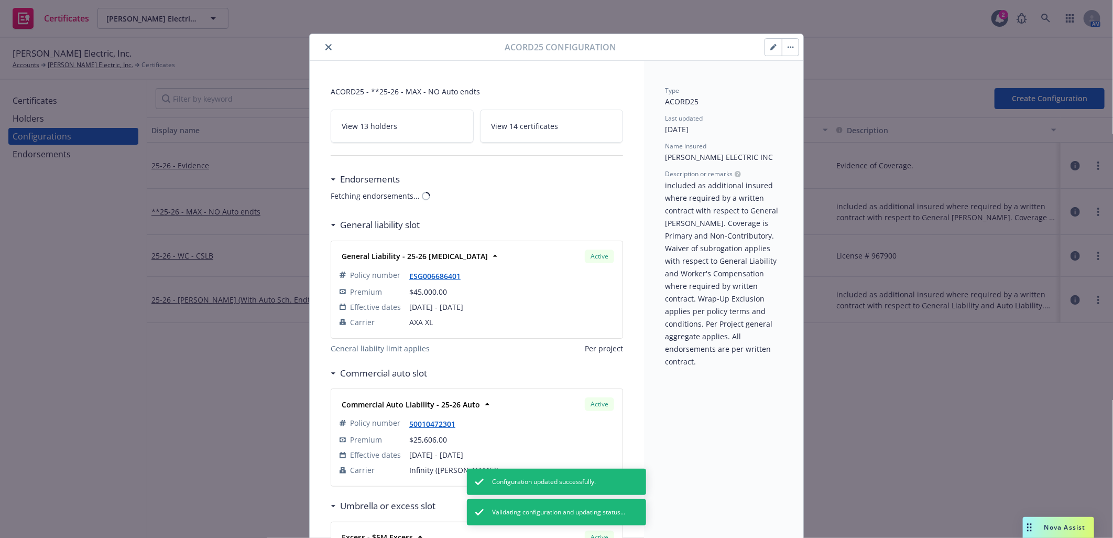
click at [325, 46] on icon "close" at bounding box center [328, 47] width 6 height 6
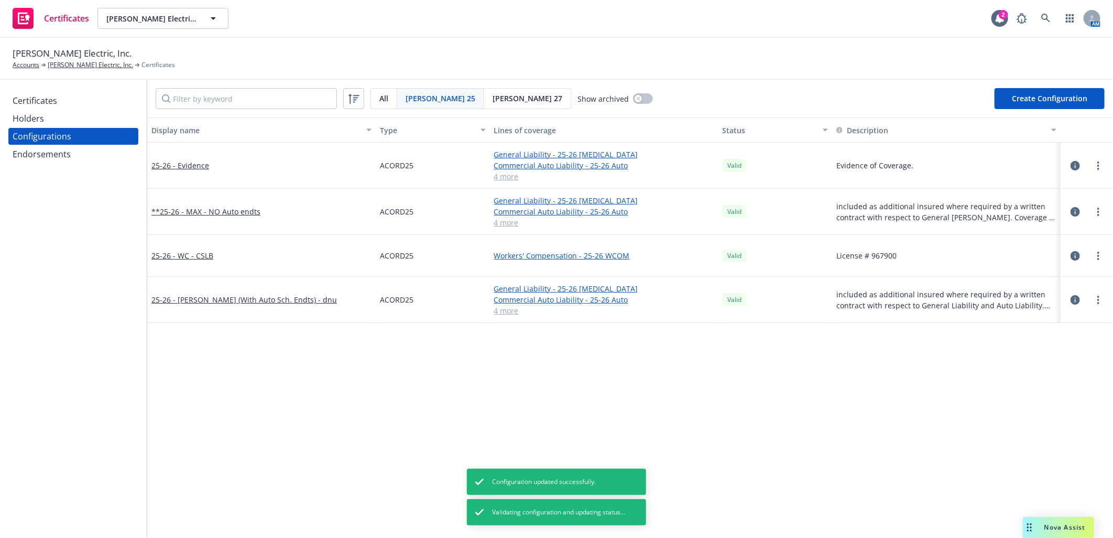
drag, startPoint x: 228, startPoint y: 402, endPoint x: 678, endPoint y: 365, distance: 451.6
click at [1070, 300] on icon "button" at bounding box center [1074, 299] width 9 height 9
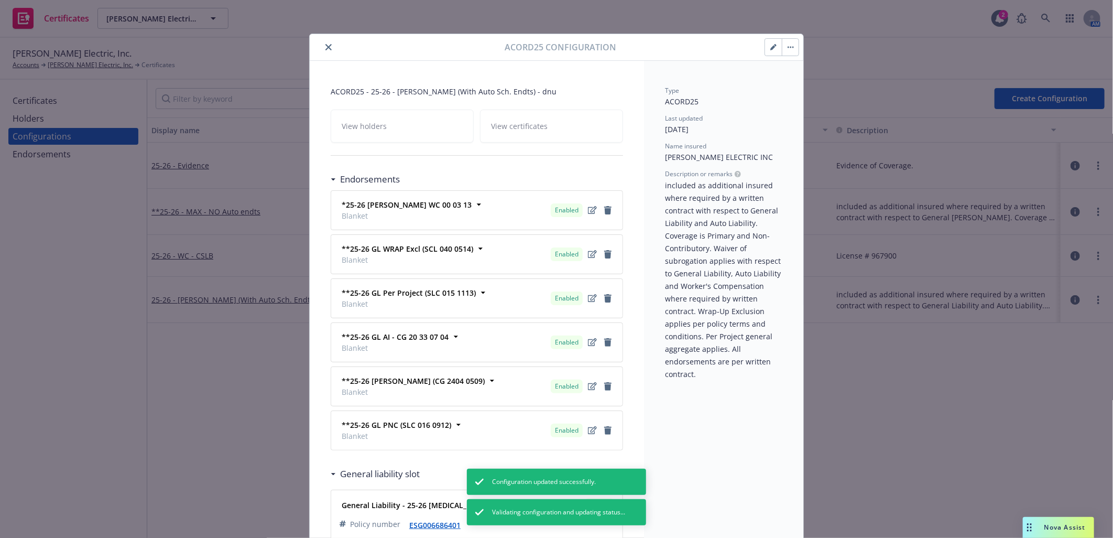
click at [770, 45] on icon "button" at bounding box center [773, 47] width 6 height 6
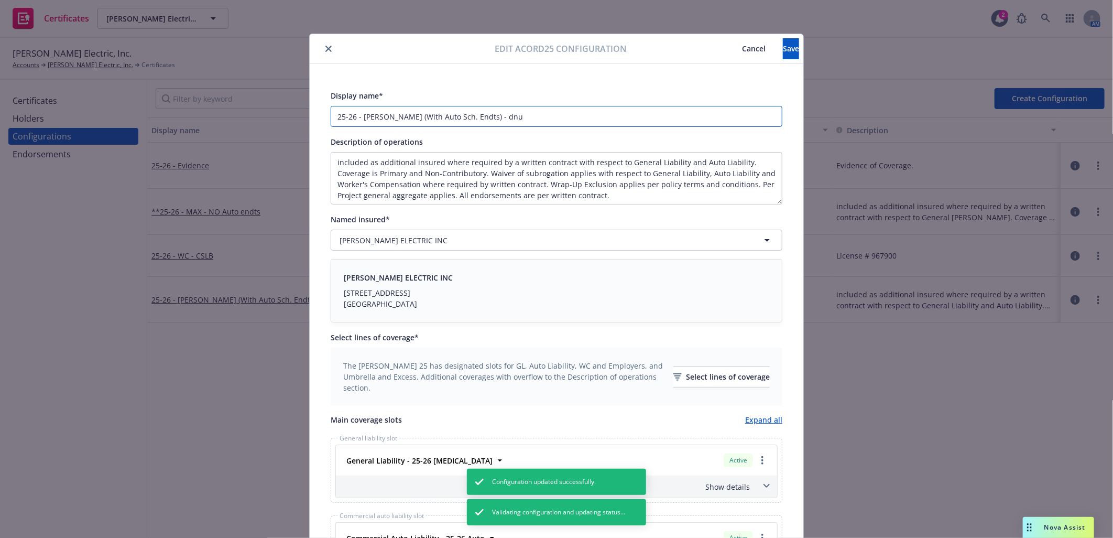
drag, startPoint x: 452, startPoint y: 119, endPoint x: 499, endPoint y: 114, distance: 47.4
click at [499, 114] on input "25-26 - MAX (With Auto Sch. Endts) - dnu" at bounding box center [557, 116] width 452 height 21
type input "25-26 - MAX (With Auto Sch. Endts)"
click at [783, 46] on button "Save" at bounding box center [791, 48] width 16 height 21
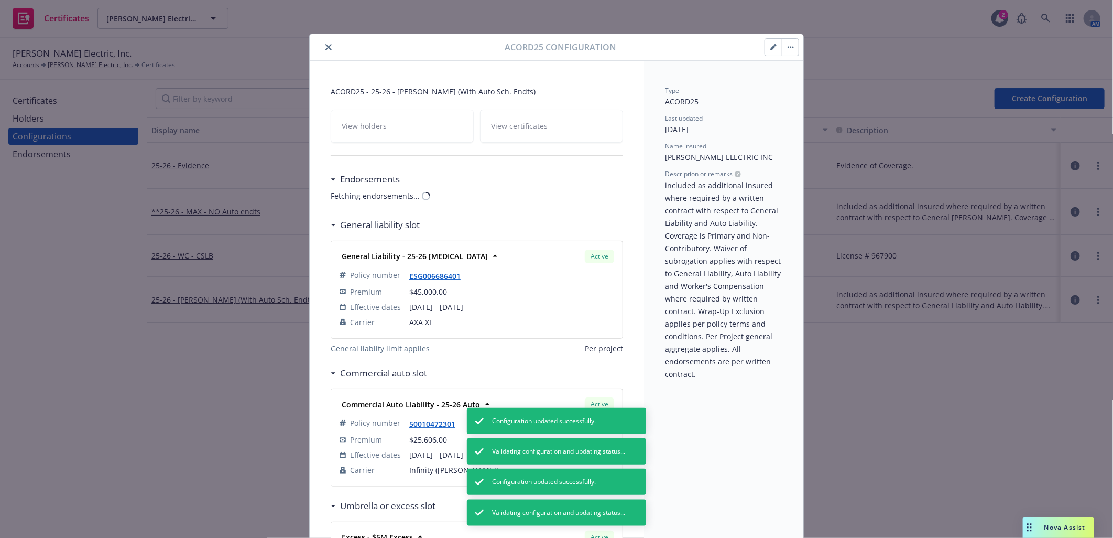
click at [325, 45] on icon "close" at bounding box center [328, 47] width 6 height 6
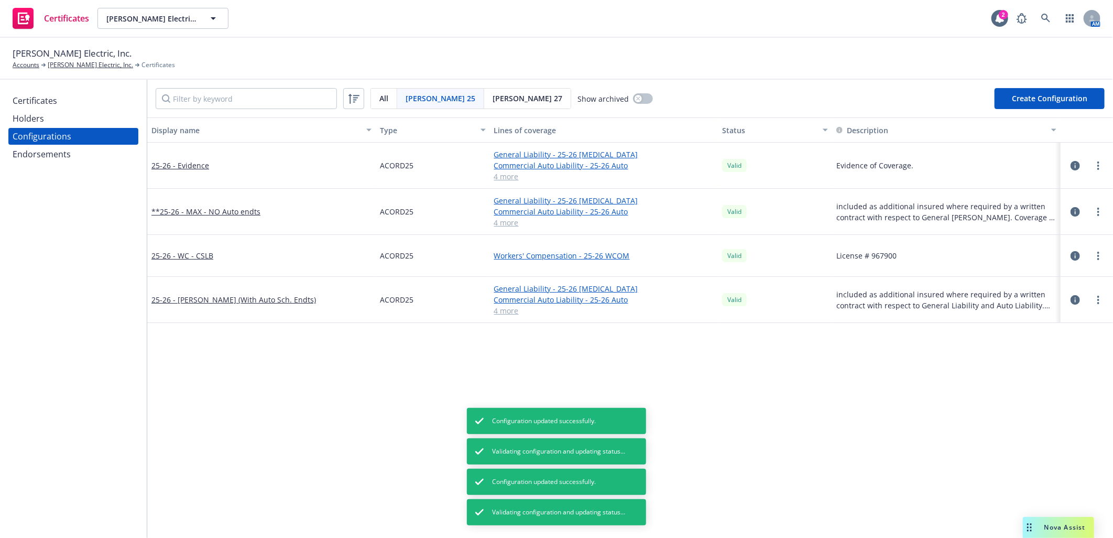
drag, startPoint x: 45, startPoint y: 100, endPoint x: 50, endPoint y: 100, distance: 5.8
click at [45, 100] on div "Certificates" at bounding box center [35, 100] width 45 height 17
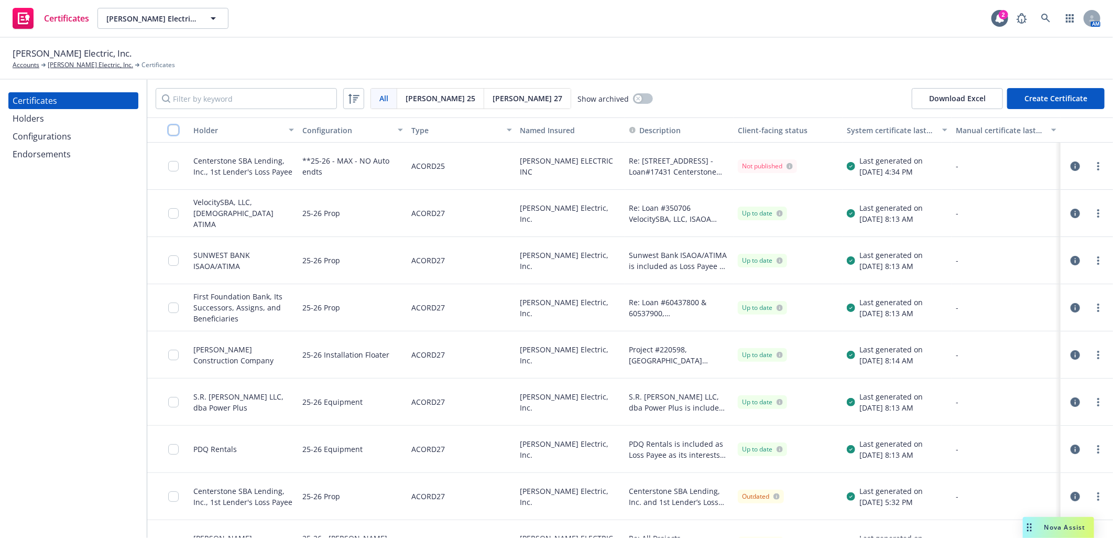
click at [173, 128] on input "checkbox" at bounding box center [173, 130] width 10 height 10
click at [428, 100] on span "[PERSON_NAME] 25" at bounding box center [441, 98] width 70 height 11
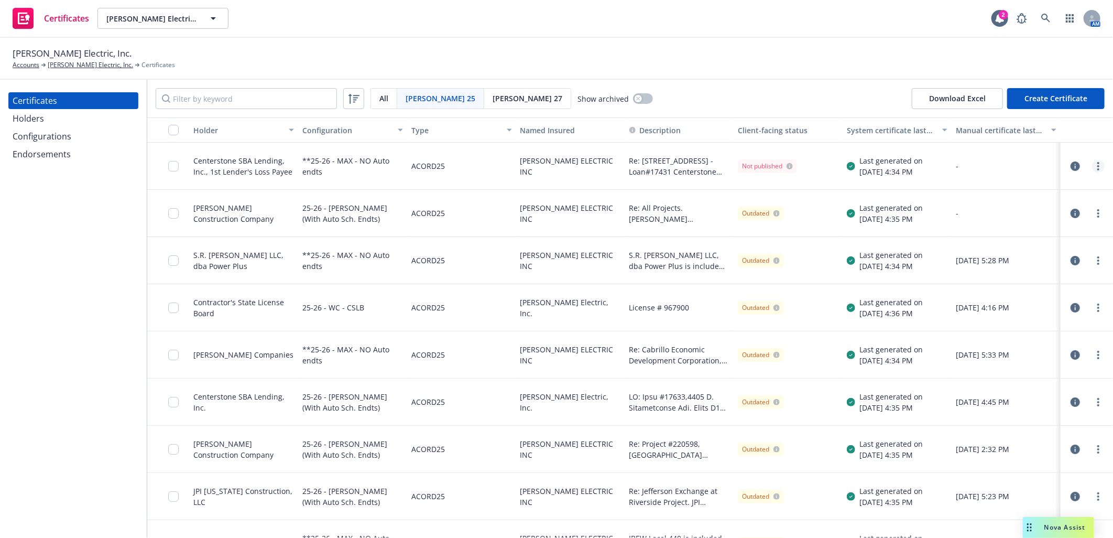
click at [1097, 166] on circle "more" at bounding box center [1098, 166] width 2 height 2
click at [985, 228] on link "Regenerate" at bounding box center [1012, 229] width 168 height 21
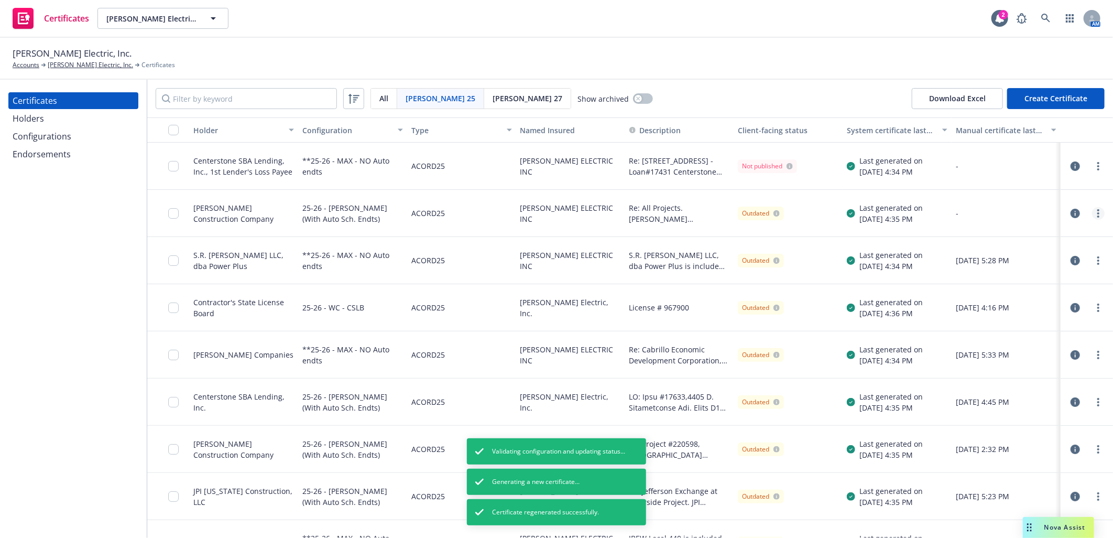
click at [1092, 210] on link "more" at bounding box center [1098, 213] width 13 height 13
click at [1097, 213] on icon "more" at bounding box center [1098, 213] width 2 height 8
click at [964, 276] on link "Regenerate" at bounding box center [1012, 276] width 168 height 21
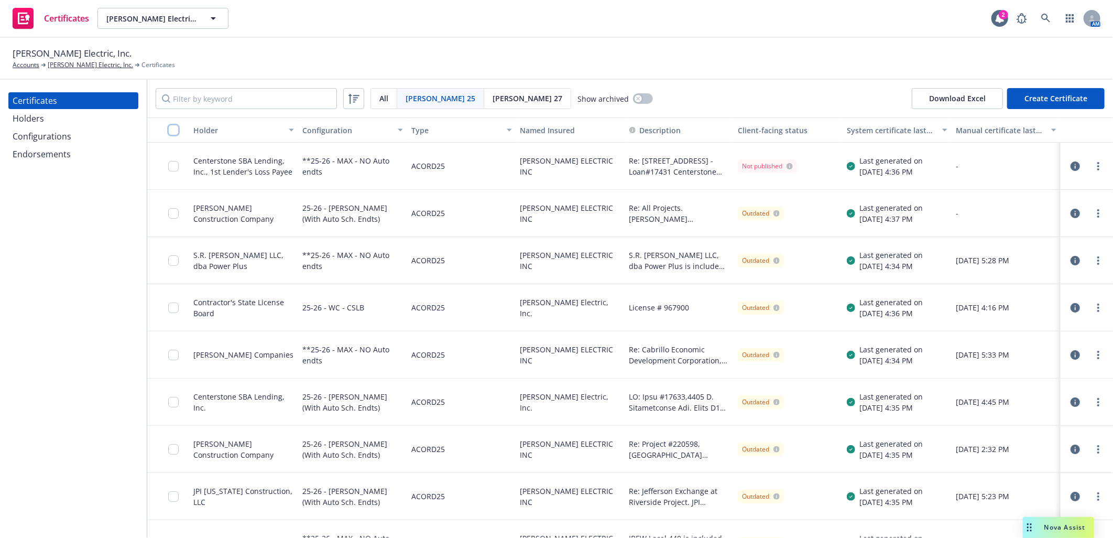
click at [173, 129] on input "checkbox" at bounding box center [173, 130] width 10 height 10
click at [473, 513] on div "Download certificates" at bounding box center [498, 514] width 83 height 20
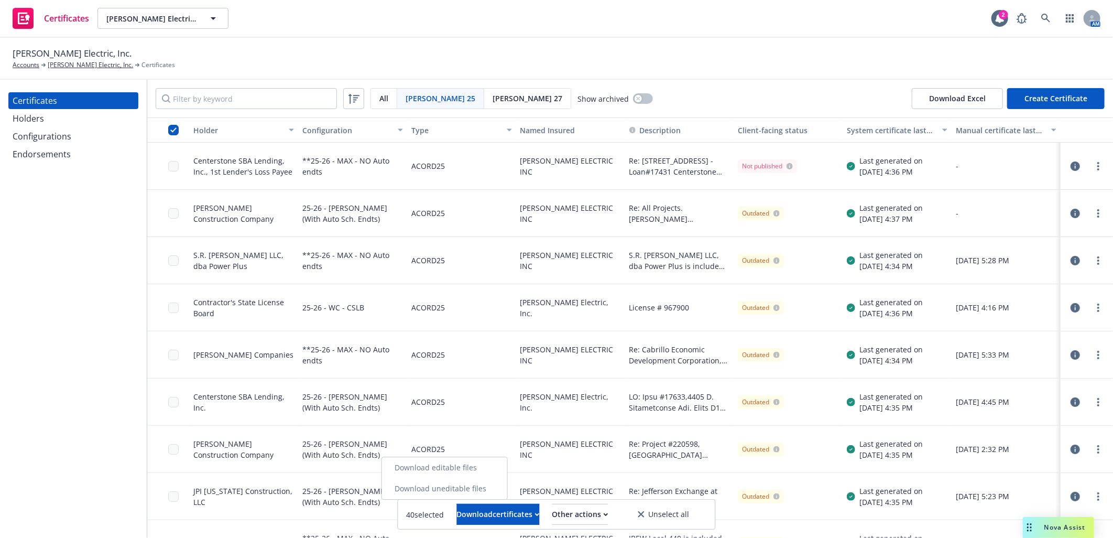
click at [491, 494] on link "Download uneditable files" at bounding box center [444, 488] width 125 height 21
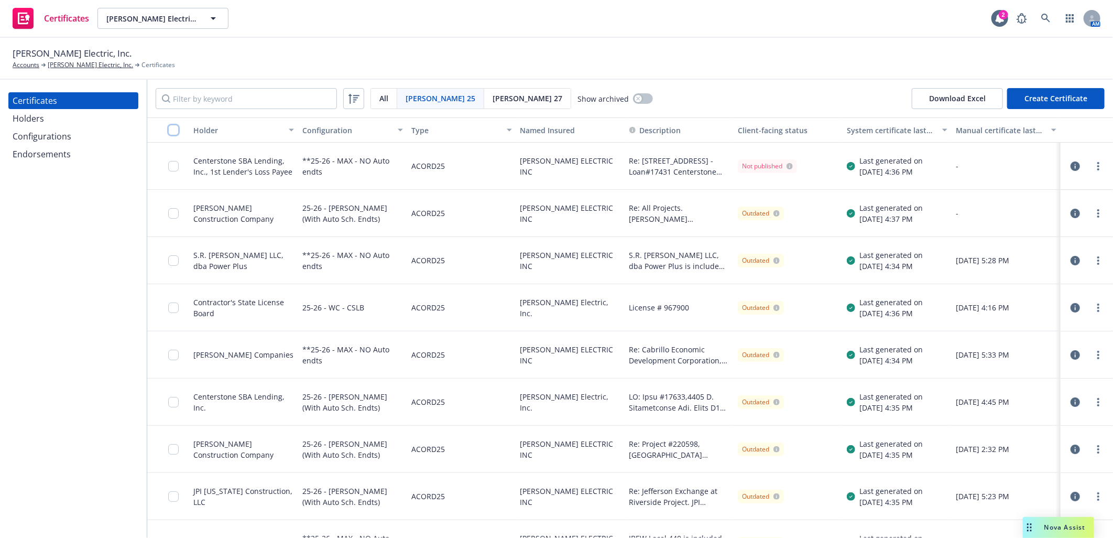
click at [172, 131] on input "checkbox" at bounding box center [173, 130] width 10 height 10
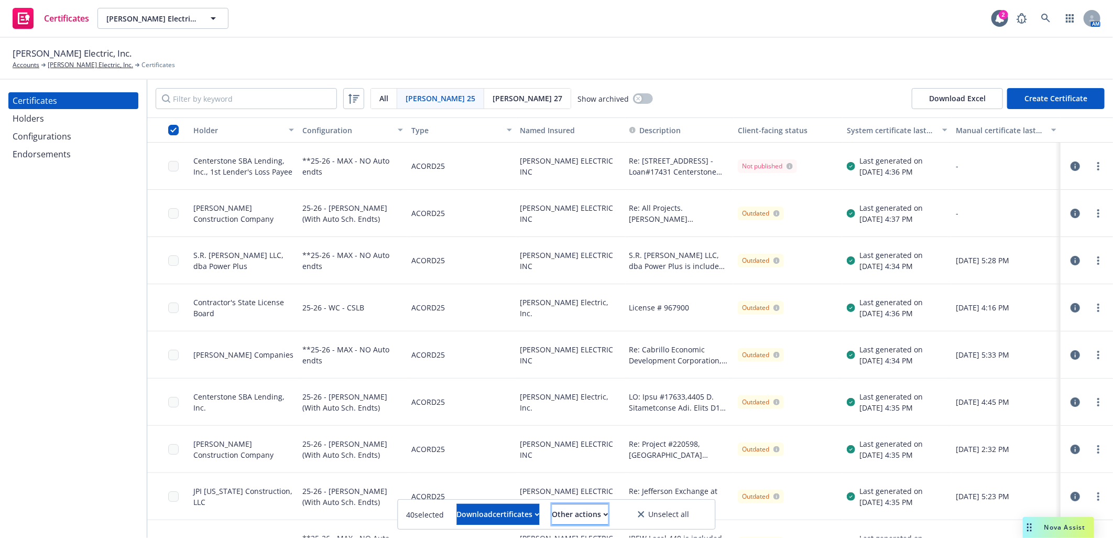
click at [580, 517] on div "Other actions" at bounding box center [580, 514] width 56 height 20
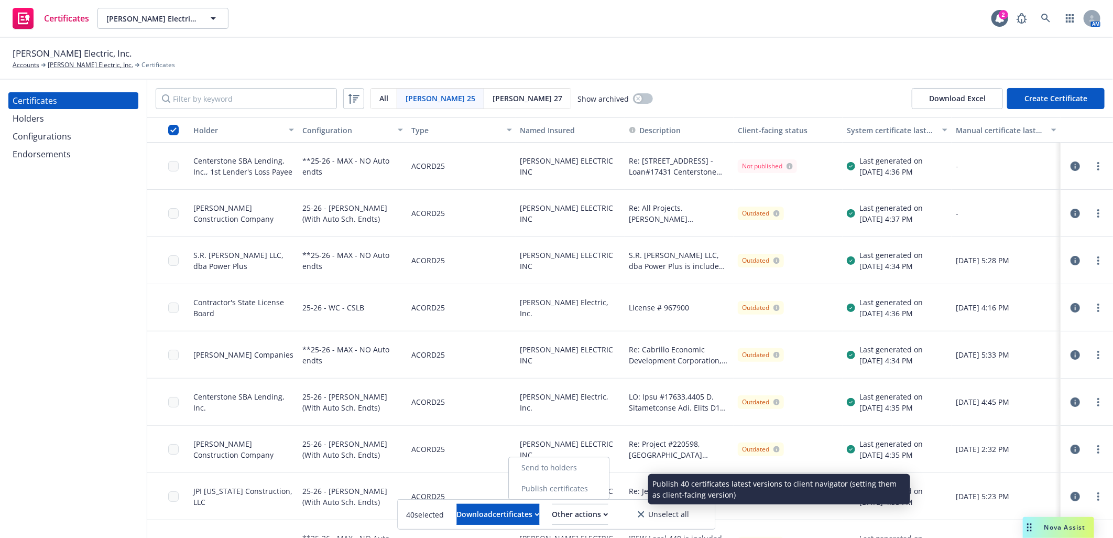
click at [587, 490] on link "Publish certificates" at bounding box center [559, 488] width 100 height 21
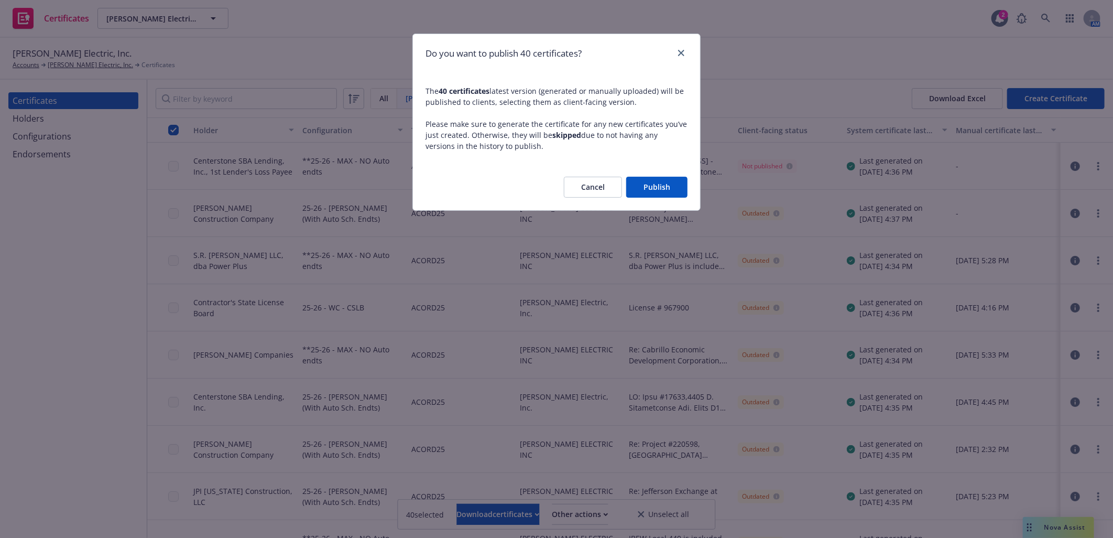
click at [659, 187] on button "Publish" at bounding box center [656, 187] width 61 height 21
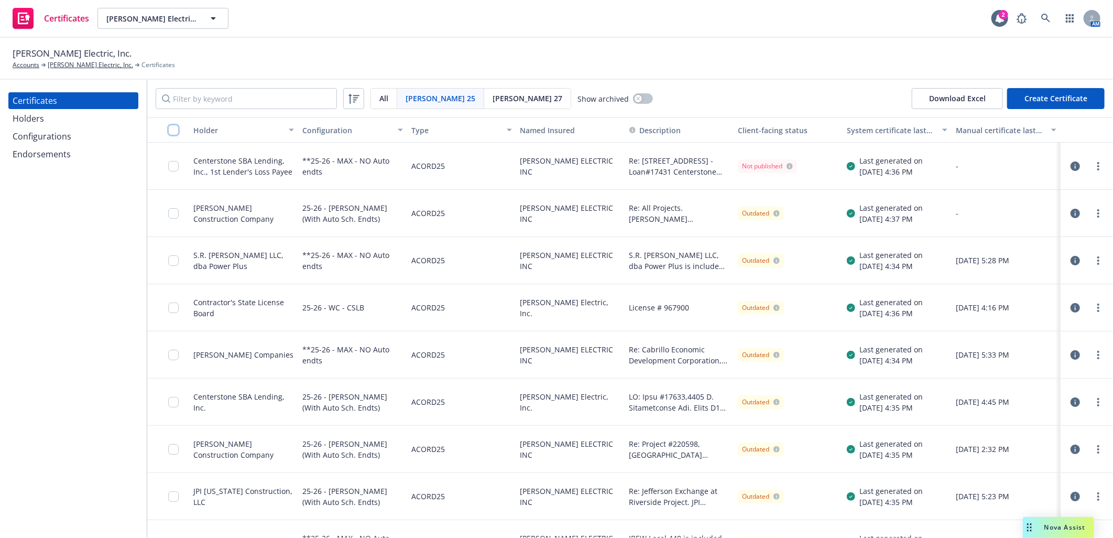
drag, startPoint x: 176, startPoint y: 128, endPoint x: 211, endPoint y: 139, distance: 36.4
click at [173, 127] on input "checkbox" at bounding box center [173, 130] width 10 height 10
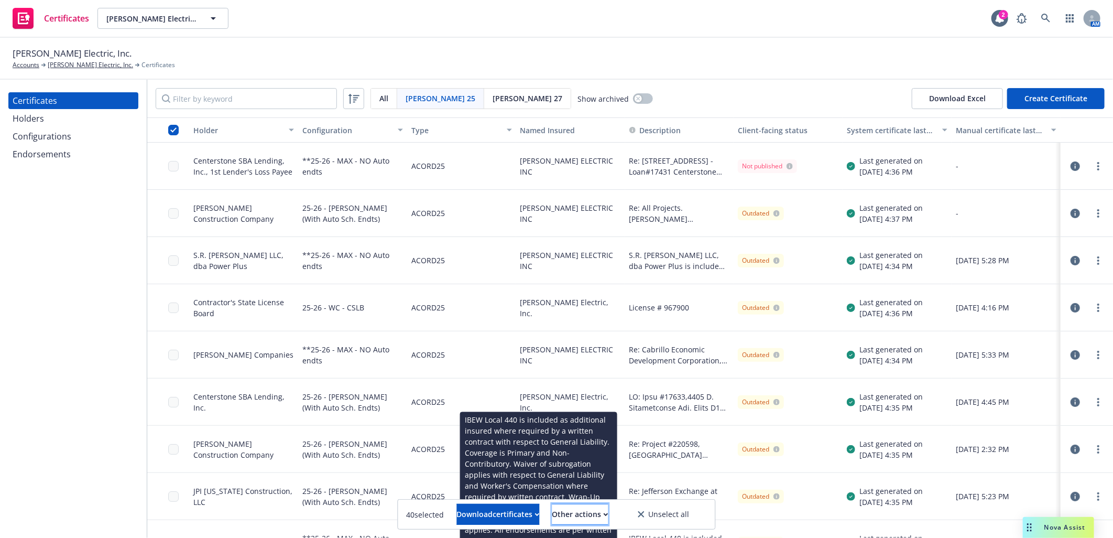
click at [605, 514] on div "Other actions" at bounding box center [580, 514] width 56 height 20
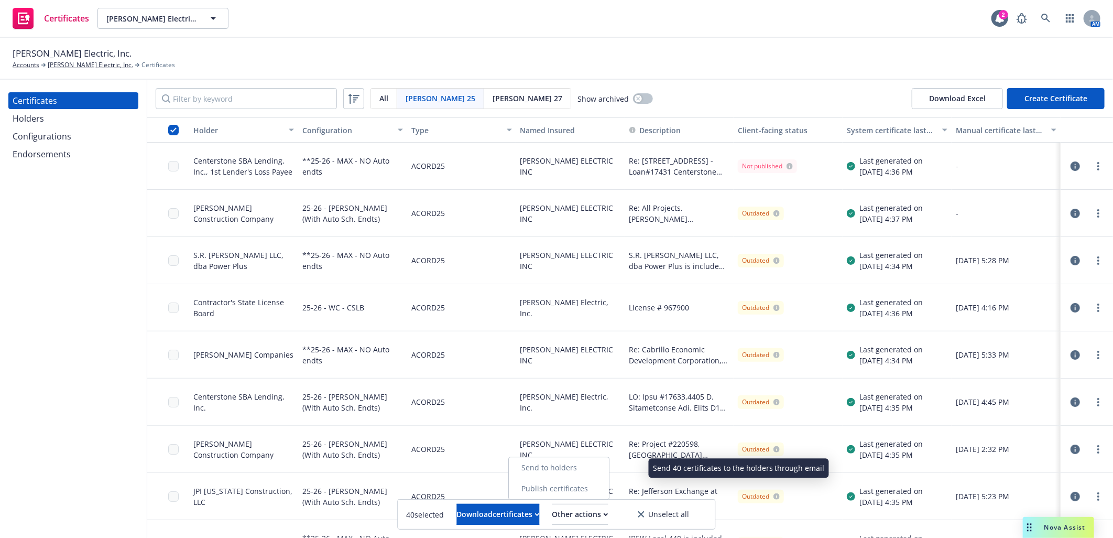
click at [599, 463] on link "Send to holders" at bounding box center [559, 467] width 100 height 21
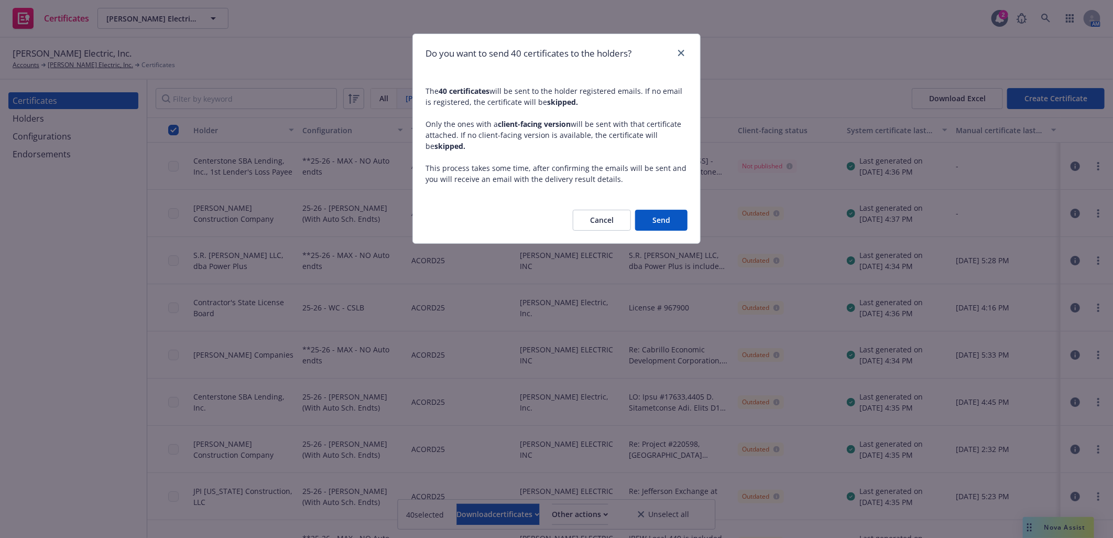
click at [657, 220] on button "Send" at bounding box center [661, 220] width 52 height 21
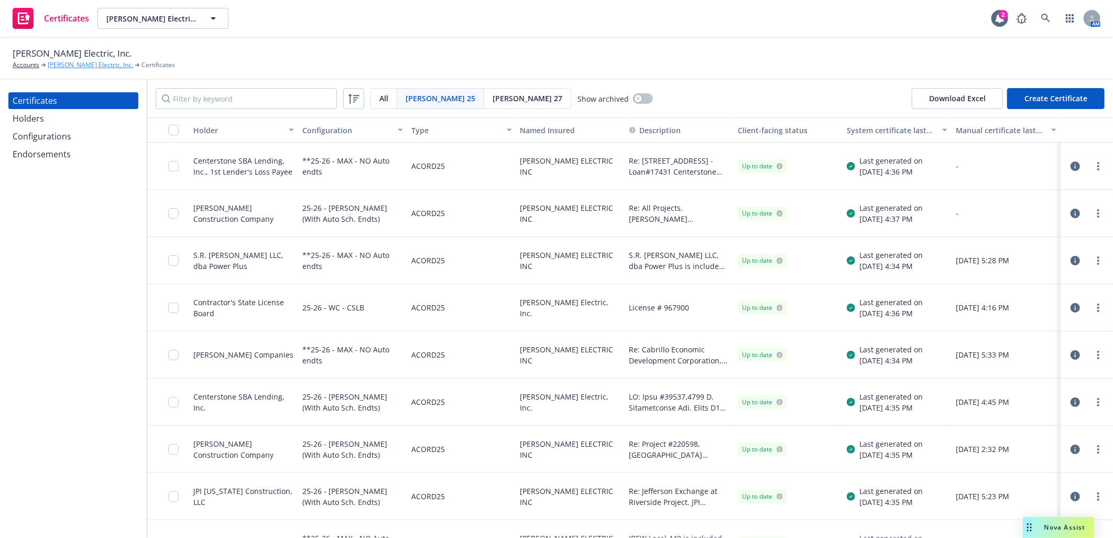
click at [71, 63] on link "[PERSON_NAME] Electric, Inc." at bounding box center [90, 64] width 85 height 9
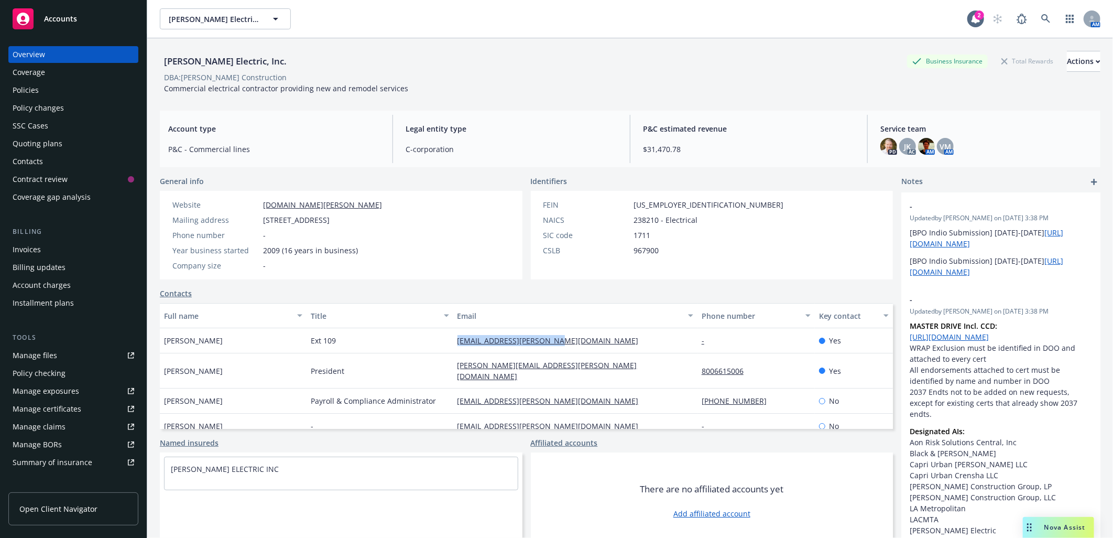
drag, startPoint x: 441, startPoint y: 337, endPoint x: 553, endPoint y: 347, distance: 113.1
click at [554, 347] on div "[PERSON_NAME] Ext 109 [EMAIL_ADDRESS][PERSON_NAME][DOMAIN_NAME] - Yes" at bounding box center [526, 340] width 733 height 25
copy div "[EMAIL_ADDRESS][PERSON_NAME][DOMAIN_NAME]"
drag, startPoint x: 444, startPoint y: 363, endPoint x: 545, endPoint y: 375, distance: 101.8
click at [545, 375] on div "[PERSON_NAME] President [PERSON_NAME][EMAIL_ADDRESS][PERSON_NAME][DOMAIN_NAME] …" at bounding box center [526, 370] width 733 height 35
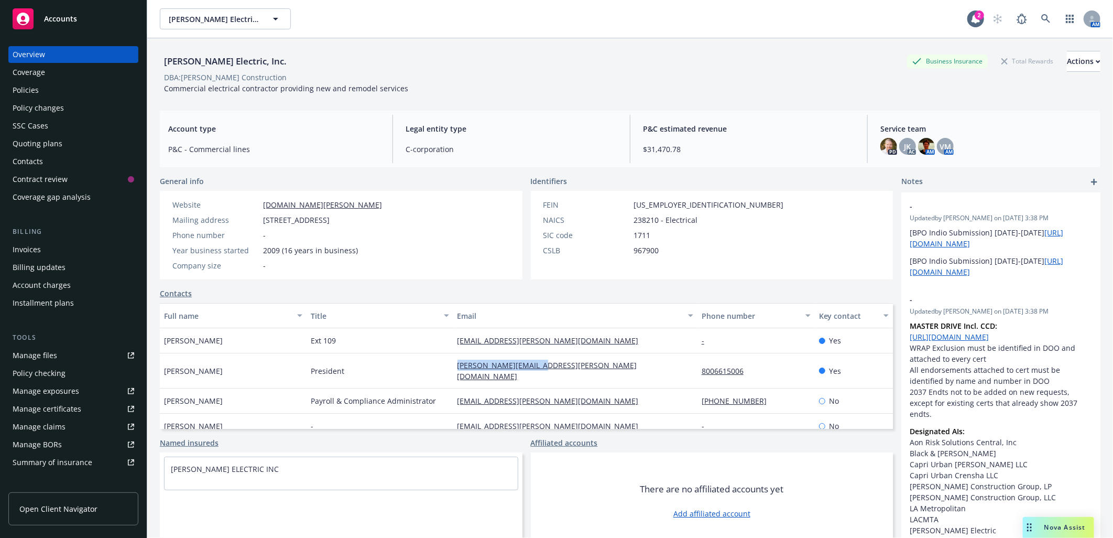
copy div "[PERSON_NAME][EMAIL_ADDRESS][PERSON_NAME][DOMAIN_NAME]"
click at [57, 406] on div "Manage certificates" at bounding box center [47, 408] width 69 height 17
click at [1041, 14] on icon at bounding box center [1045, 18] width 9 height 9
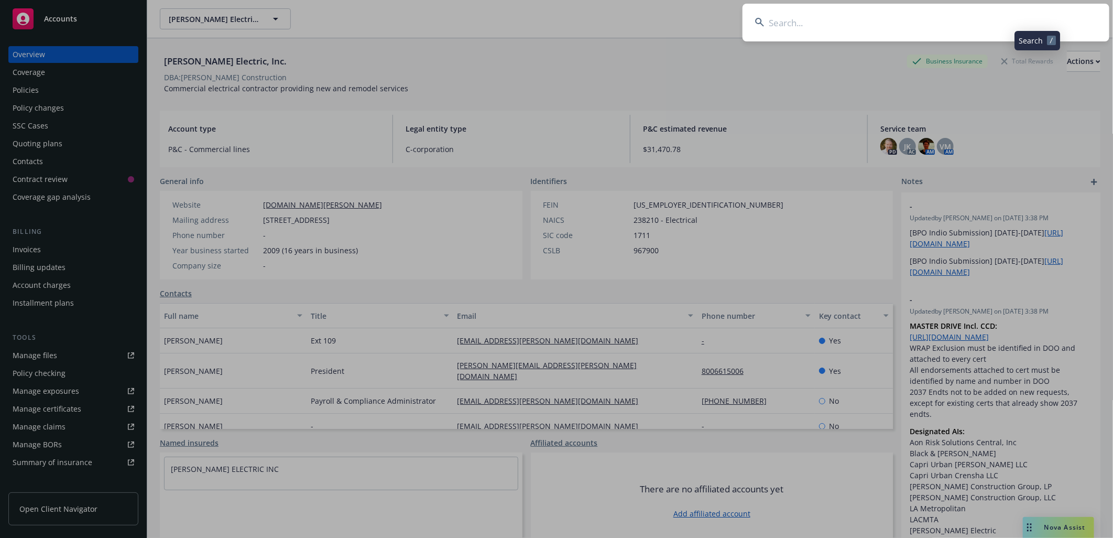
click at [926, 11] on input at bounding box center [925, 23] width 367 height 38
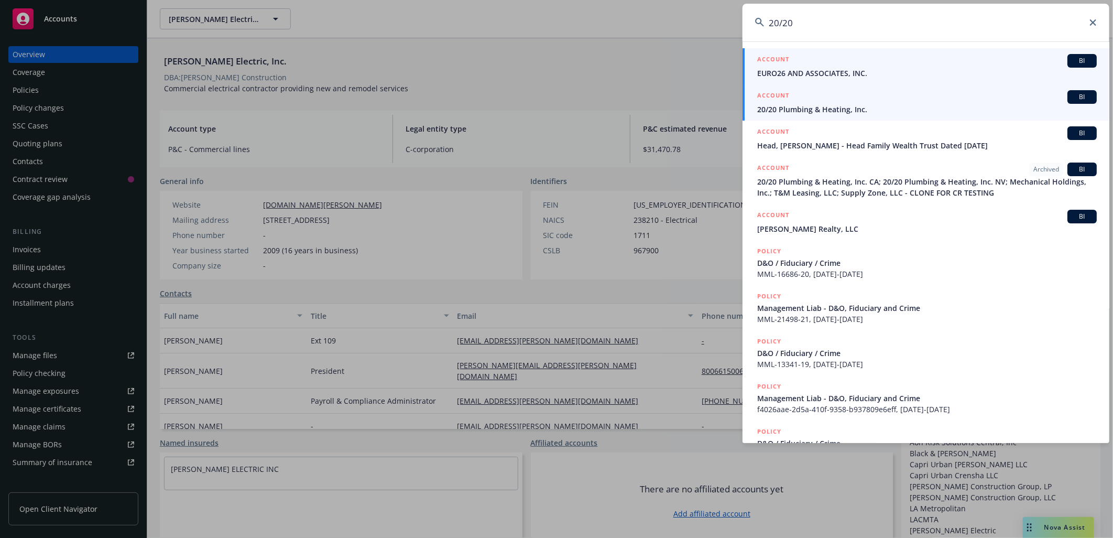
type input "20/20"
click at [807, 104] on span "20/20 Plumbing & Heating, Inc." at bounding box center [926, 109] width 339 height 11
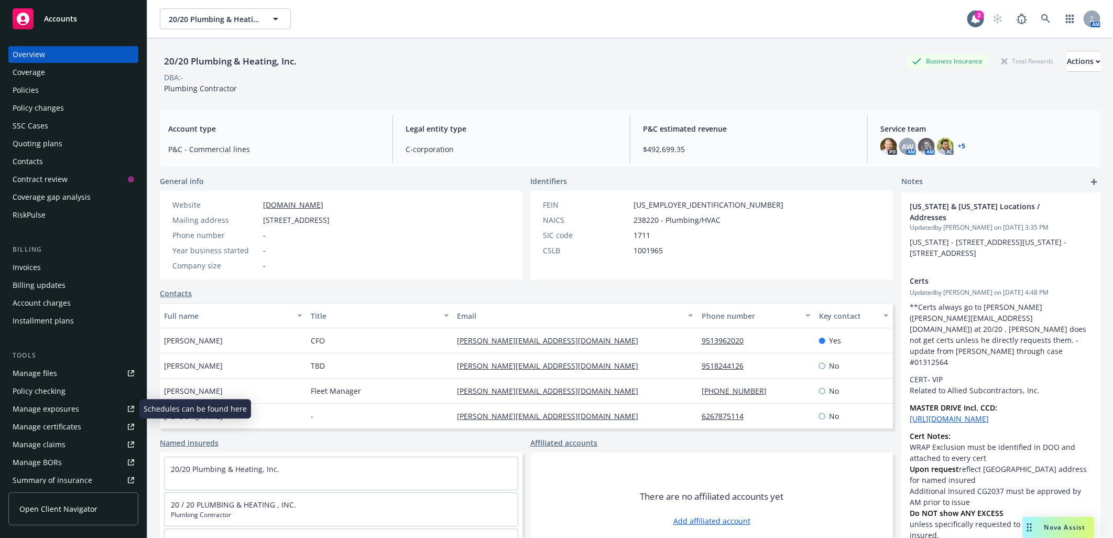
click at [60, 424] on div "Manage certificates" at bounding box center [47, 426] width 69 height 17
click at [1041, 17] on icon at bounding box center [1045, 18] width 9 height 9
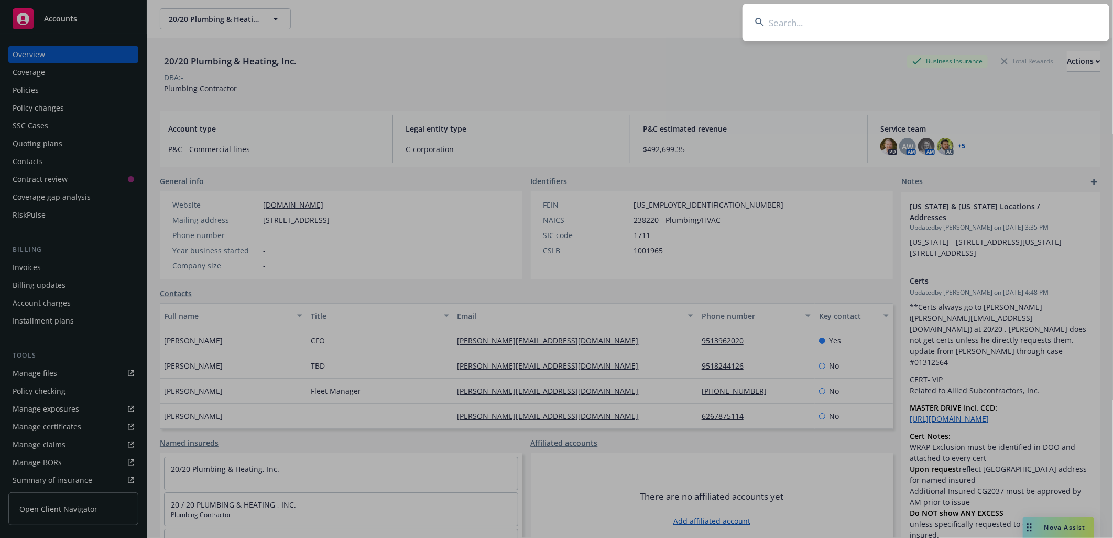
click at [902, 16] on input at bounding box center [925, 23] width 367 height 38
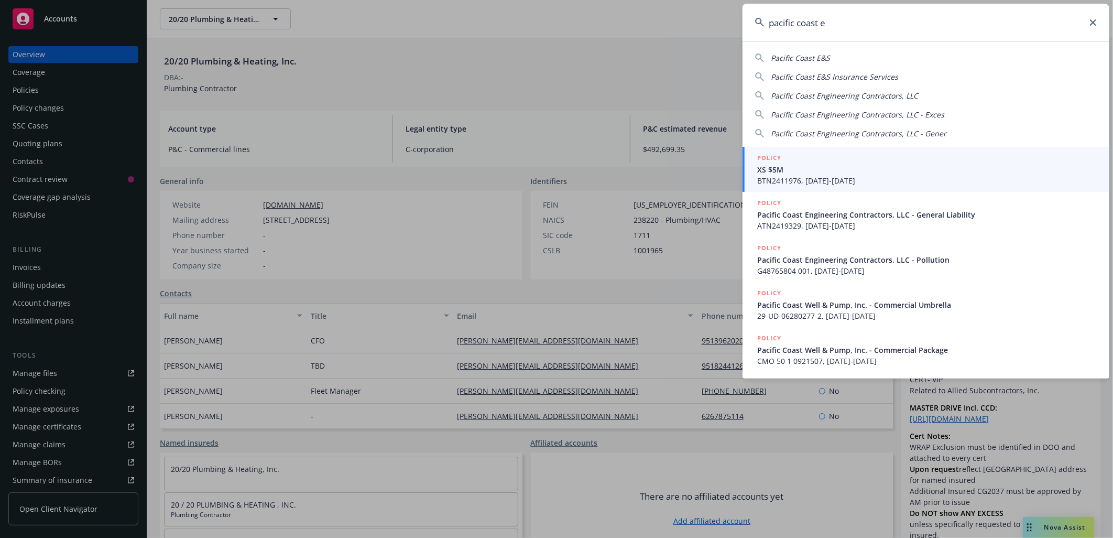
click at [816, 95] on span "Pacific Coast Engineering Contractors, LLC" at bounding box center [844, 96] width 147 height 10
type input "Pacific Coast Engineering Contractors, LLC"
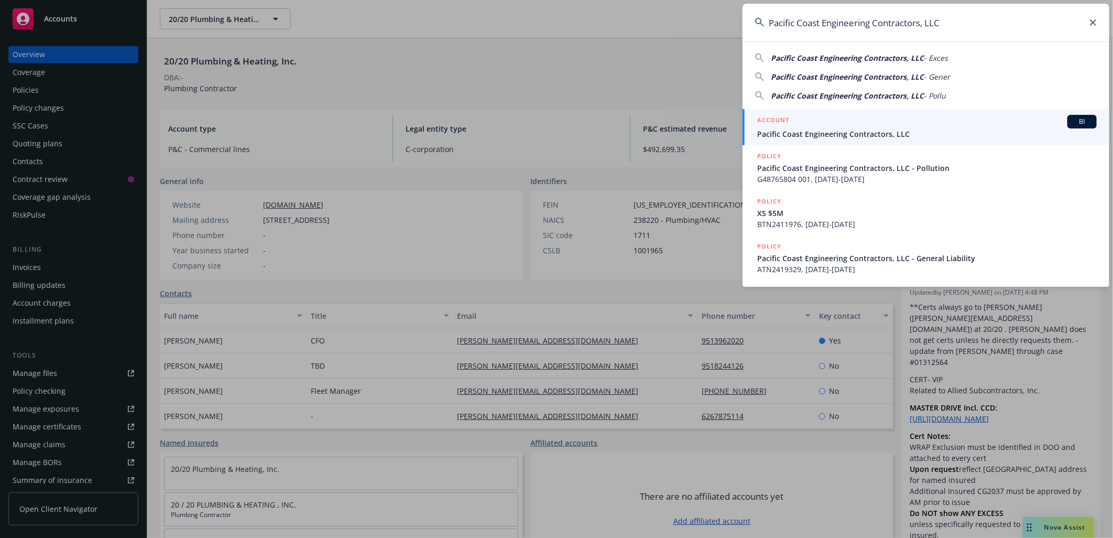
click at [818, 131] on span "Pacific Coast Engineering Contractors, LLC" at bounding box center [926, 133] width 339 height 11
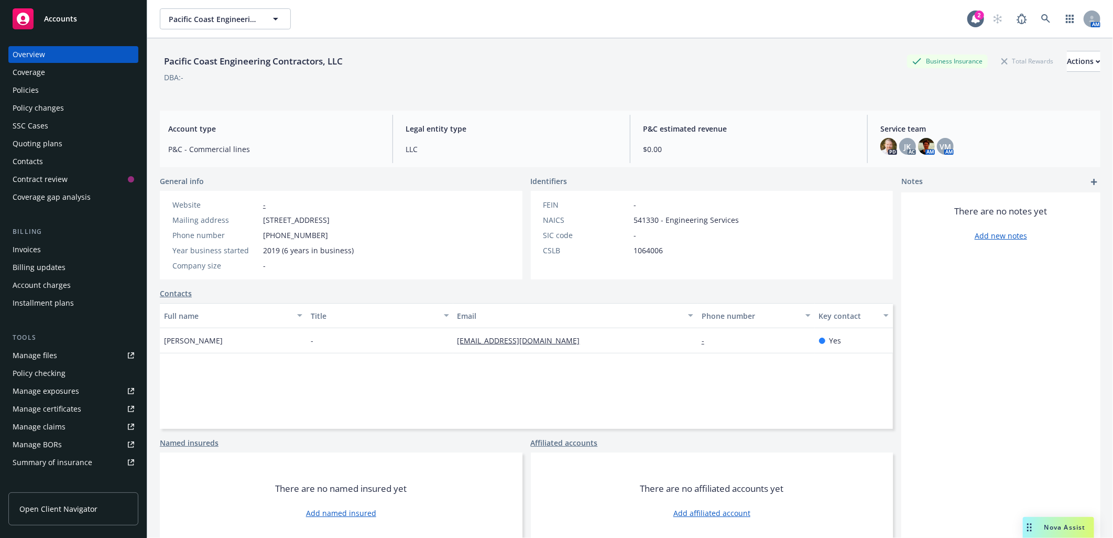
click at [30, 92] on div "Policies" at bounding box center [26, 90] width 26 height 17
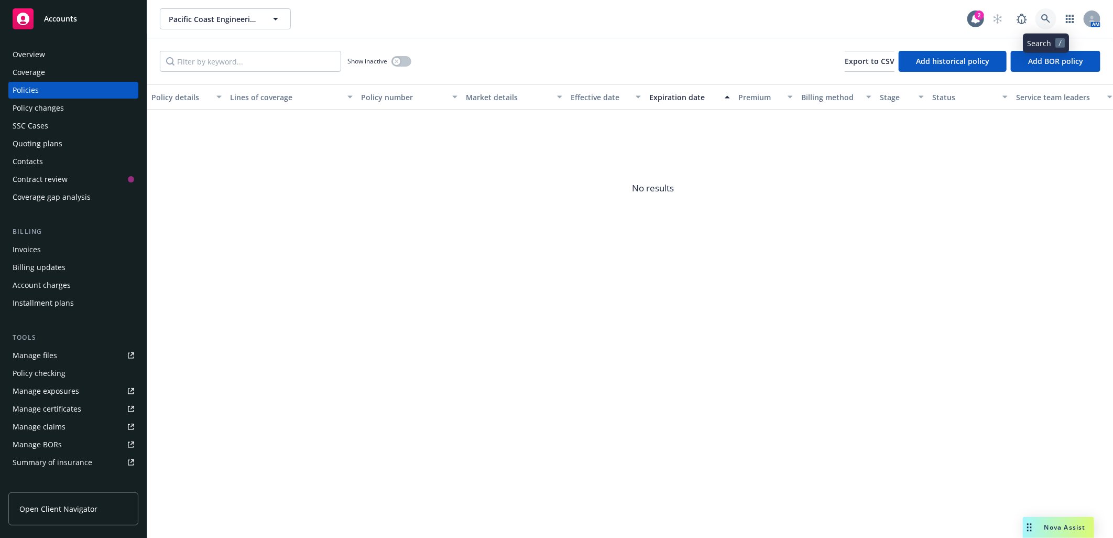
click at [1045, 16] on icon at bounding box center [1045, 18] width 9 height 9
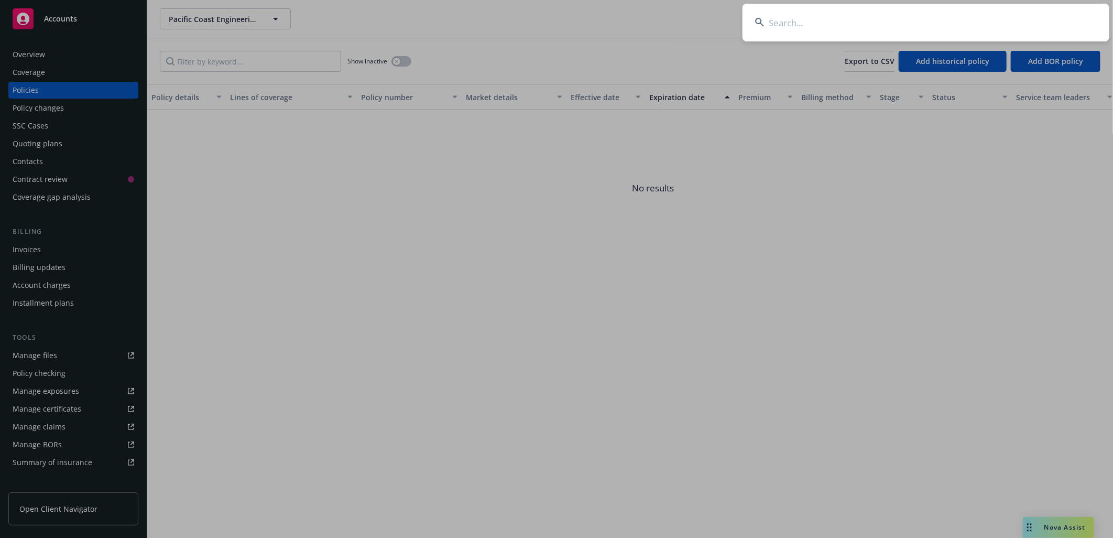
click at [925, 10] on input at bounding box center [925, 23] width 367 height 38
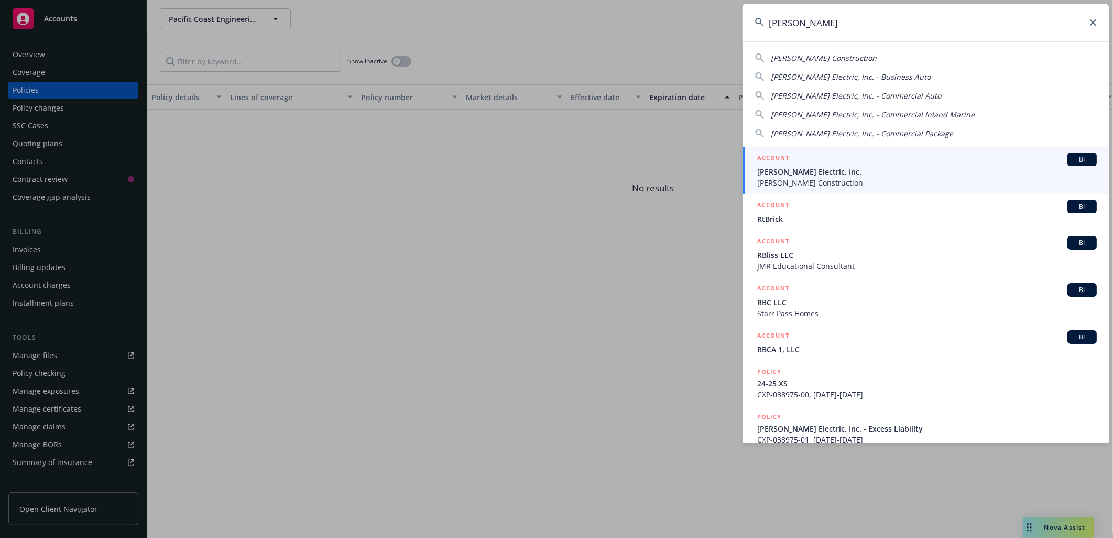
type input "[PERSON_NAME]"
click at [786, 177] on span "[PERSON_NAME] Construction" at bounding box center [926, 182] width 339 height 11
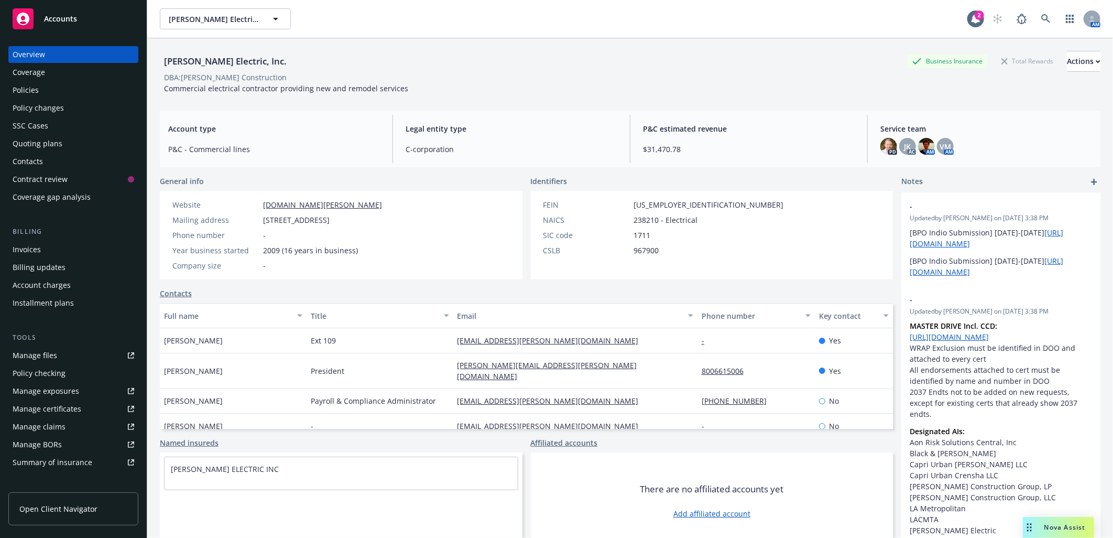
click at [43, 411] on div "Manage certificates" at bounding box center [47, 408] width 69 height 17
